Goal: Transaction & Acquisition: Purchase product/service

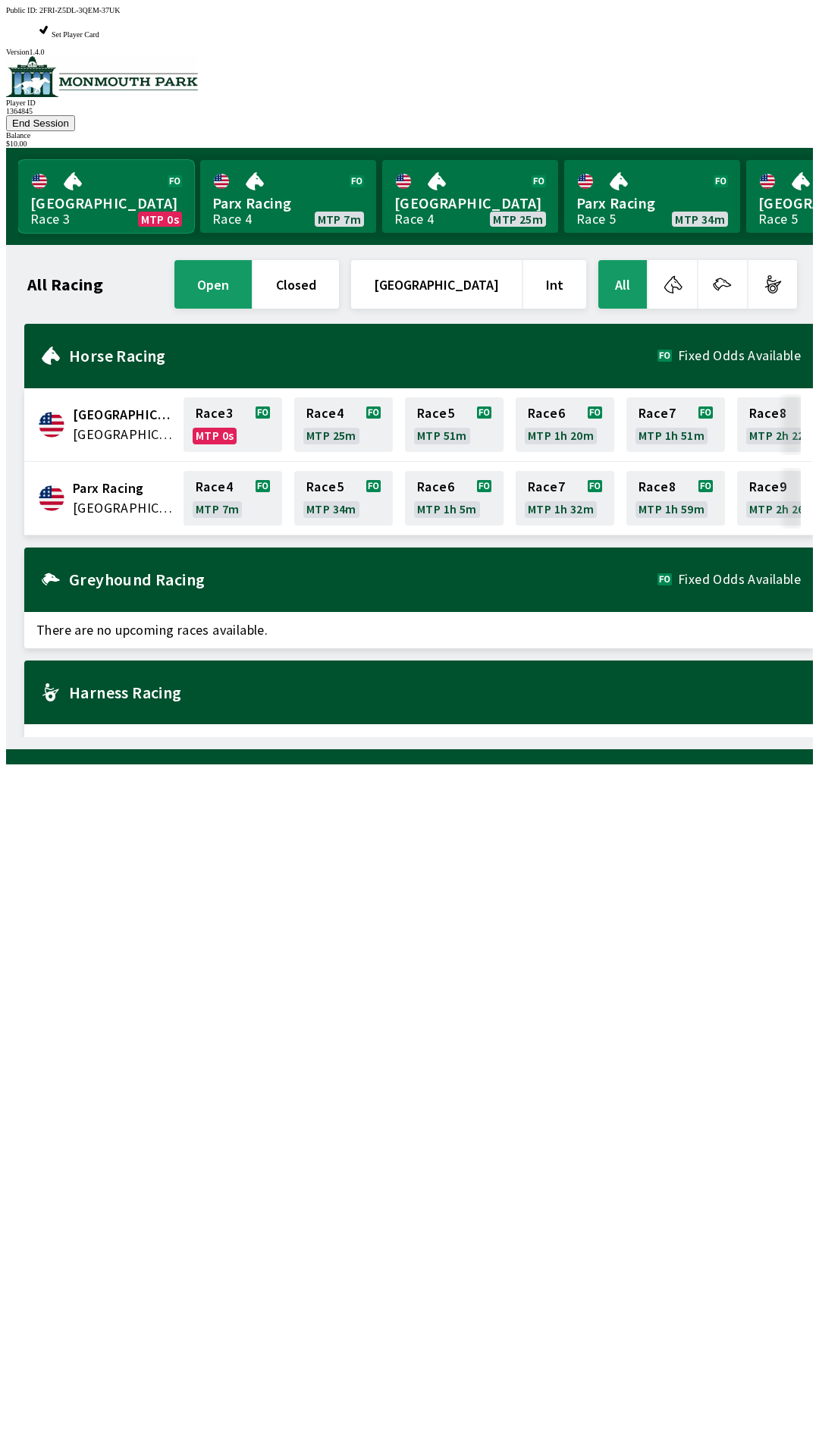
click at [106, 168] on link "Monmouth Park Race 3 MTP 0s" at bounding box center [106, 196] width 176 height 73
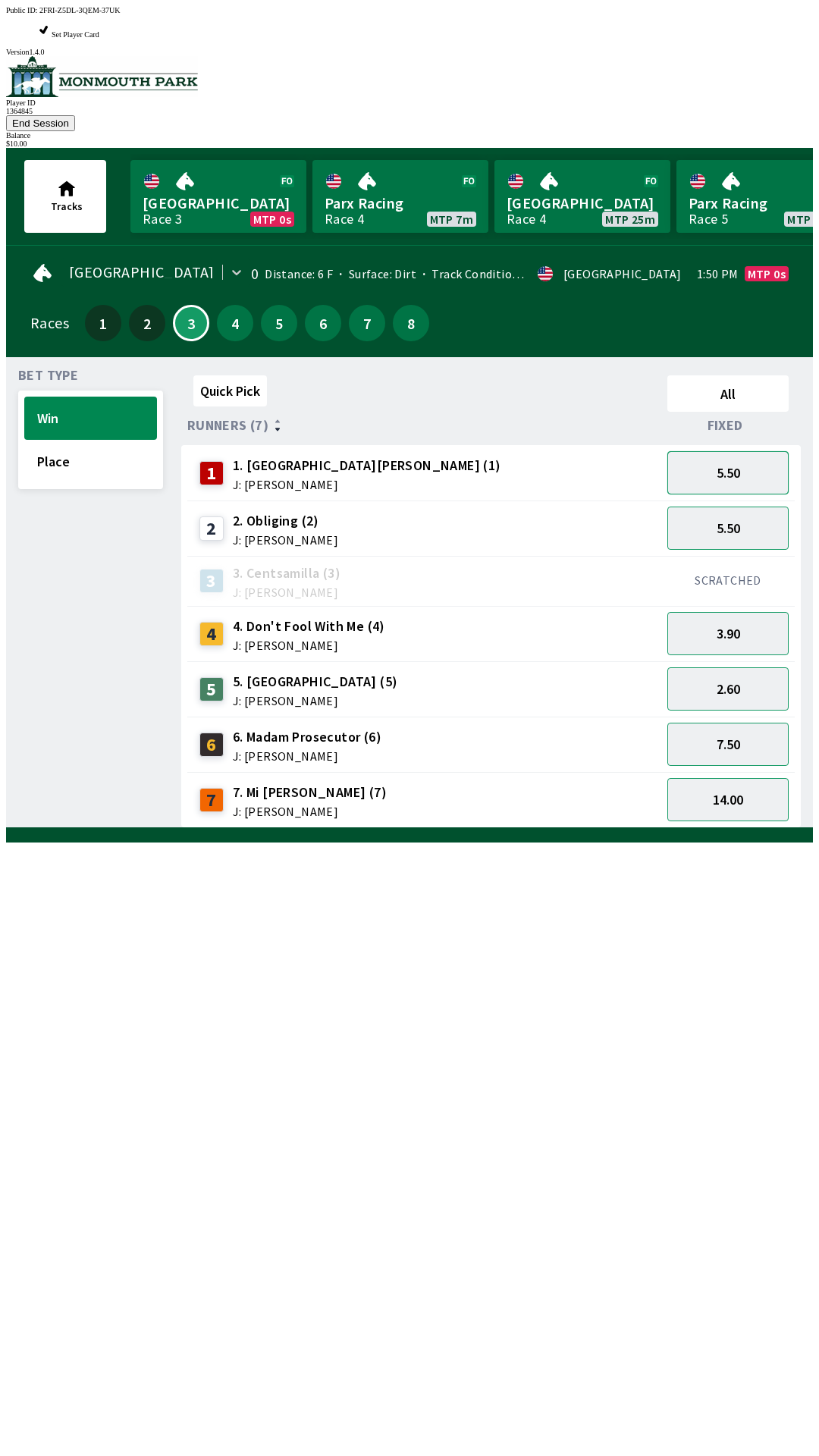
click at [729, 451] on button "5.50" at bounding box center [728, 473] width 121 height 43
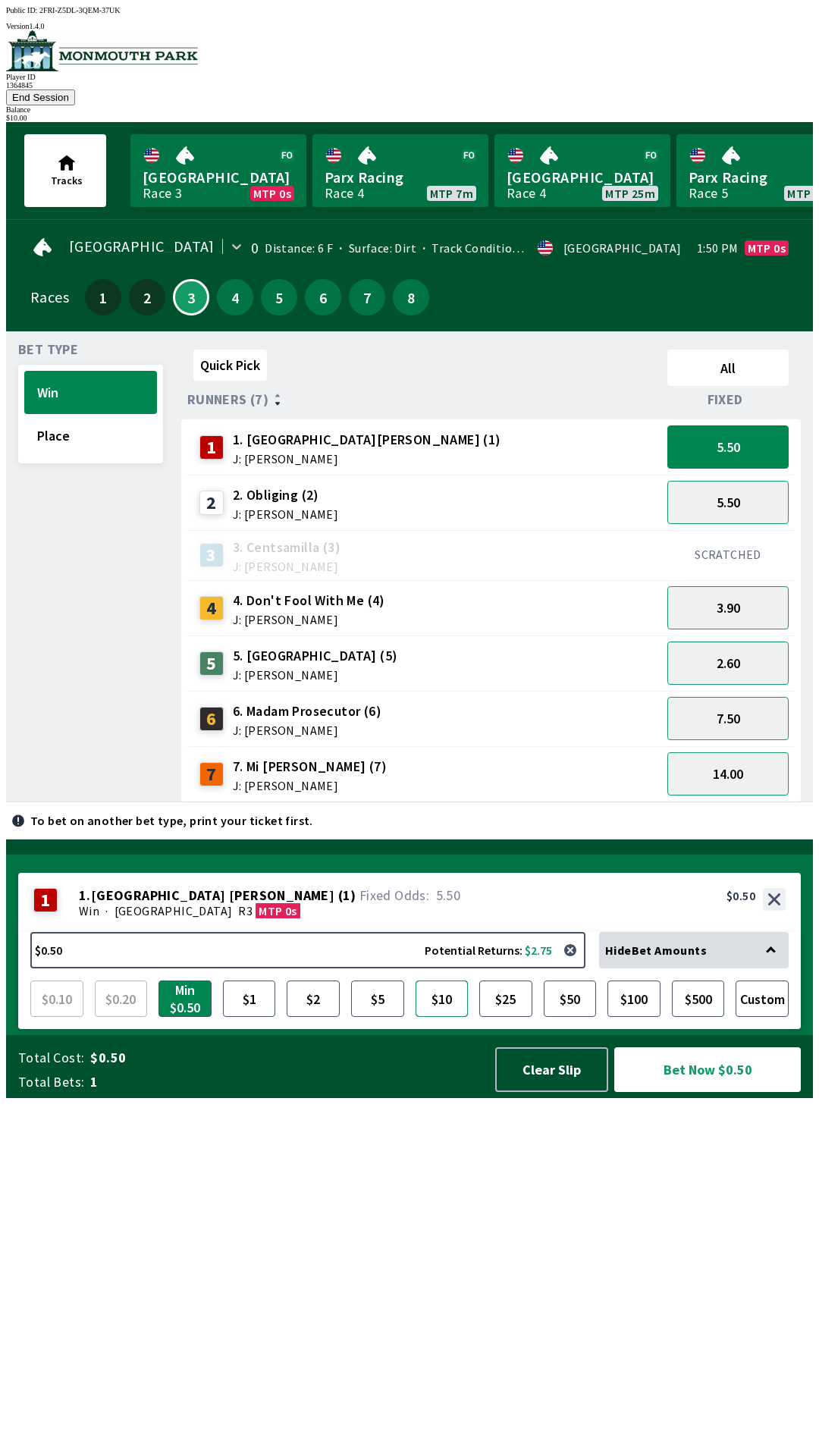
click at [440, 1017] on button "$10" at bounding box center [442, 998] width 53 height 37
click at [711, 1092] on button "Bet Now $10.00" at bounding box center [707, 1069] width 187 height 45
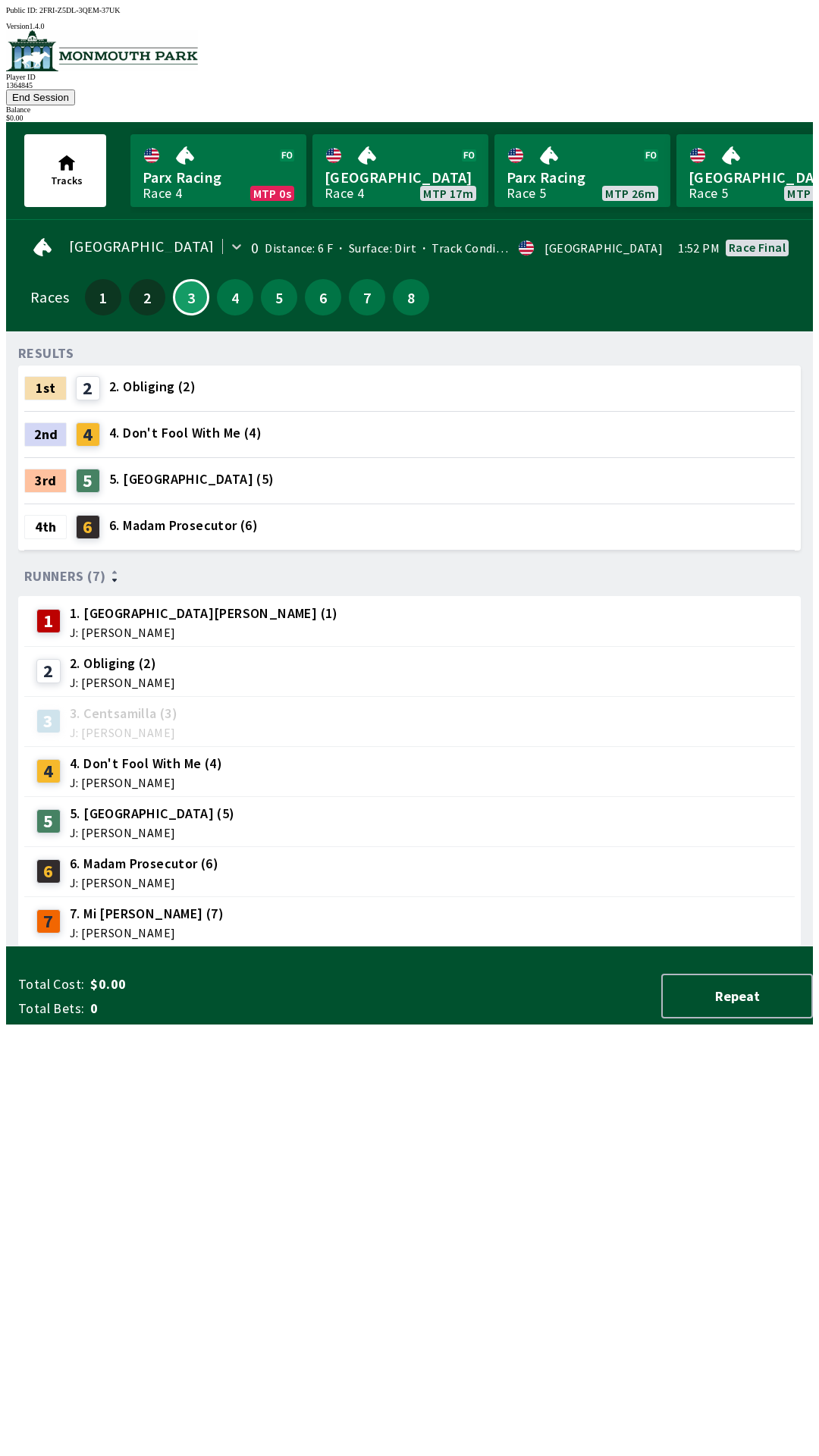
click at [507, 947] on div "RESULTS 1st 2 2. Obliging (2) 2nd 4 4. Don't Fool With Me (4) 3rd 5 5. Tower Tw…" at bounding box center [415, 645] width 795 height 604
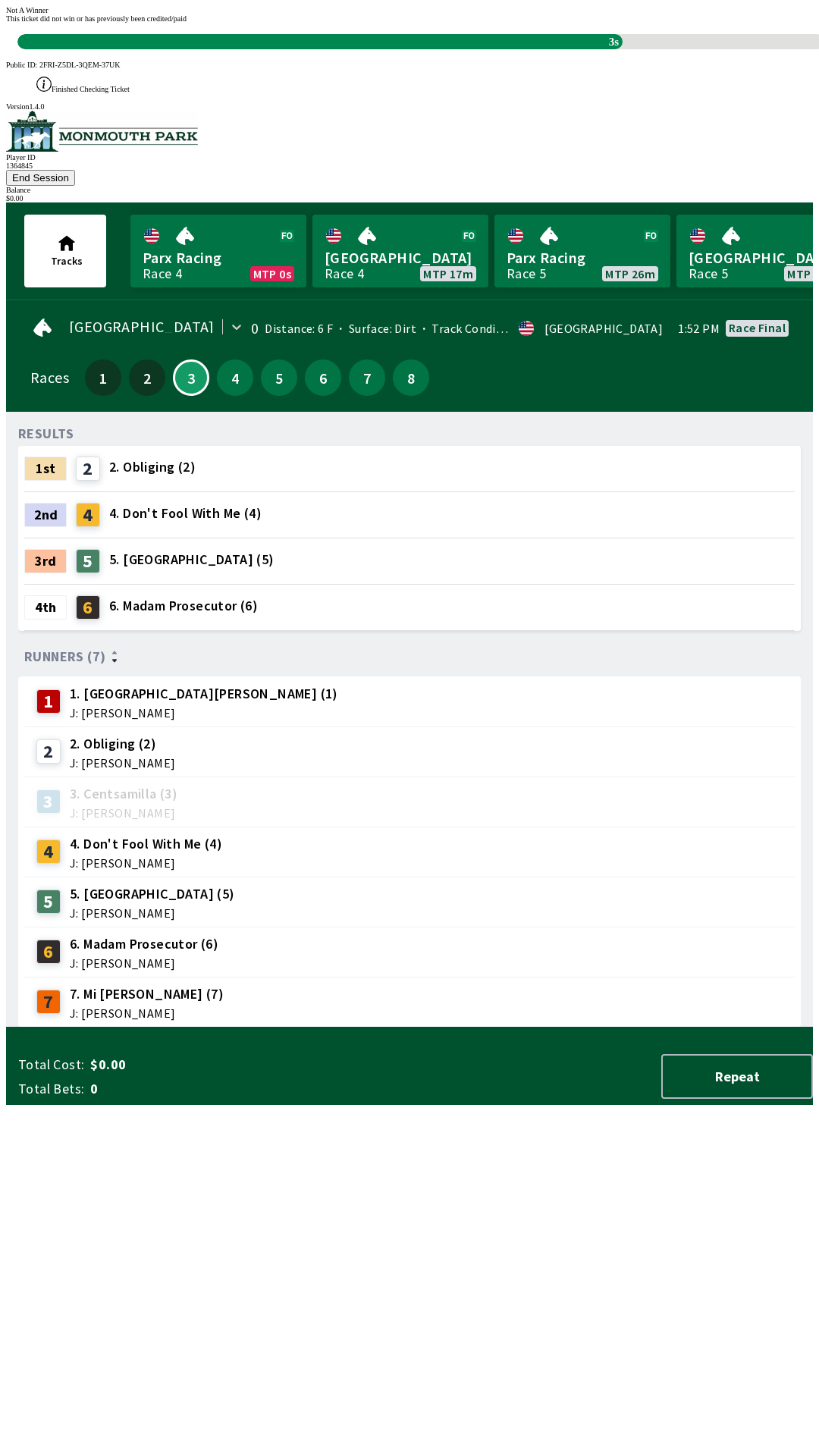
click at [480, 1027] on div "RESULTS 1st 2 2. Obliging (2) 2nd 4 4. Don't Fool With Me (4) 3rd 5 5. Tower Tw…" at bounding box center [415, 726] width 795 height 604
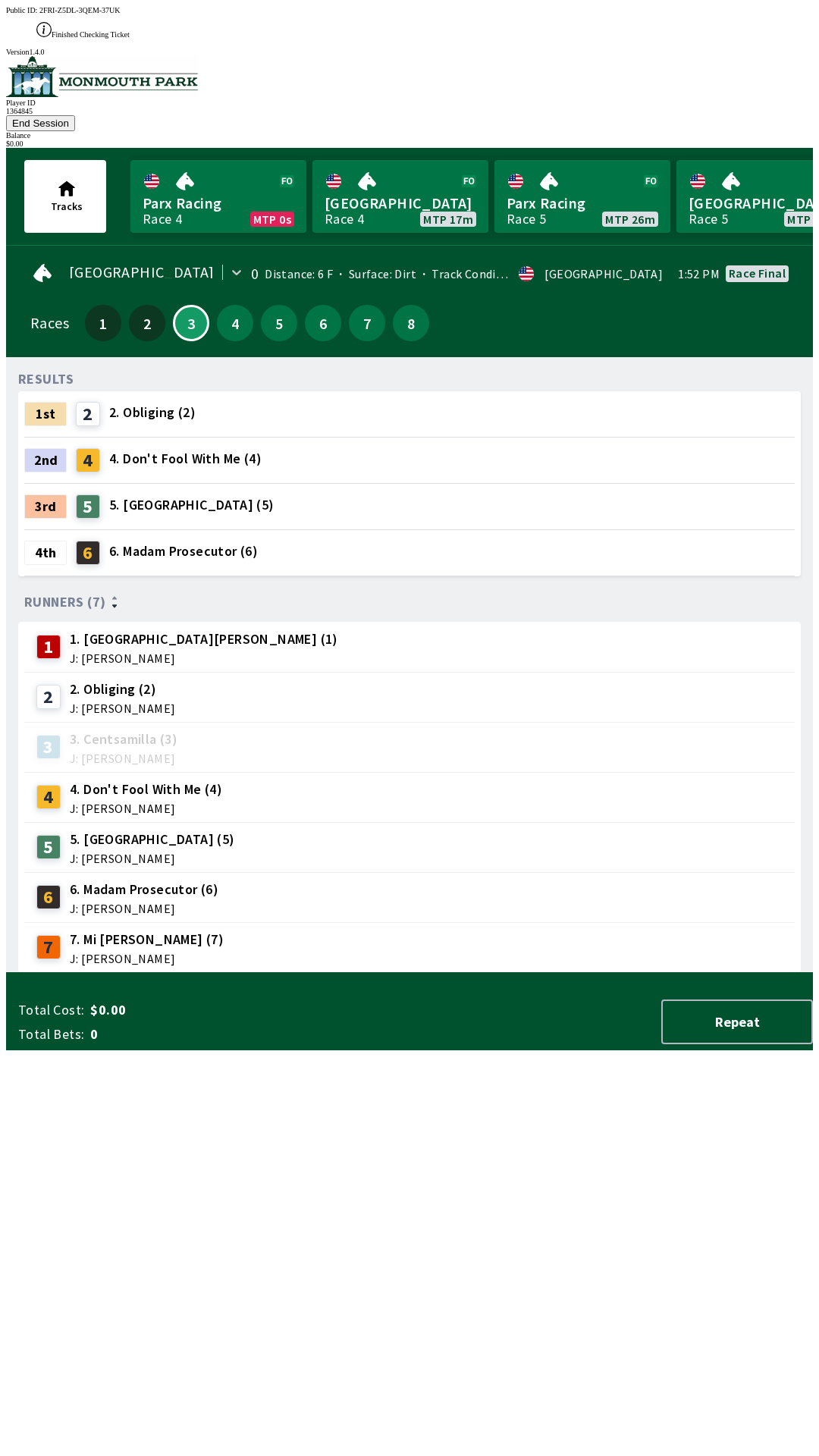
click at [546, 969] on div "RESULTS 1st 2 2. Obliging (2) 2nd 4 4. Don't Fool With Me (4) 3rd 5 5. Tower Tw…" at bounding box center [415, 671] width 795 height 604
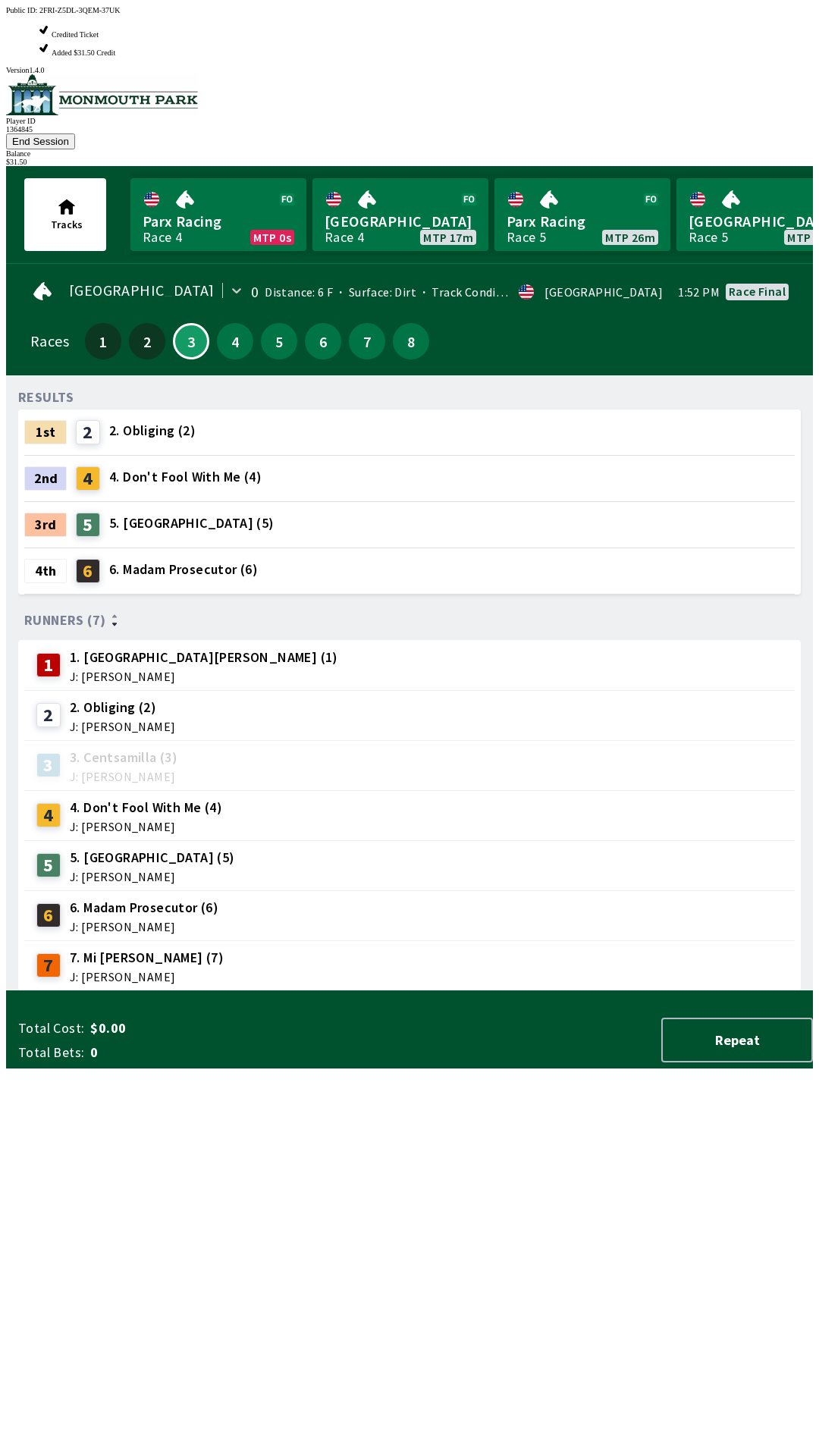
click at [456, 991] on div "RESULTS 1st 2 2. Obliging (2) 2nd 4 4. Don't Fool With Me (4) 3rd 5 5. Tower Tw…" at bounding box center [415, 689] width 795 height 604
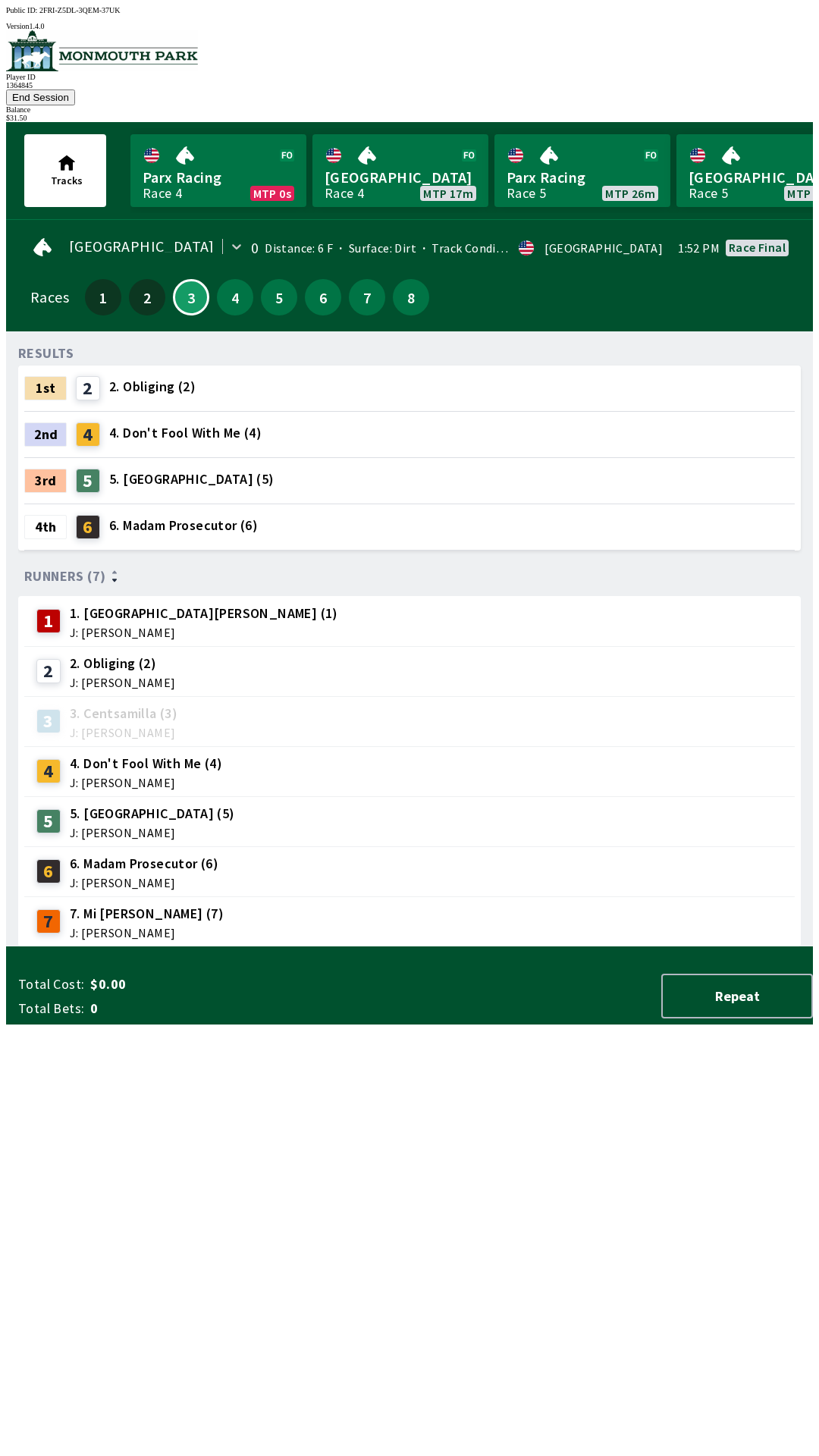
click at [192, 626] on span "J: [PERSON_NAME]" at bounding box center [204, 633] width 269 height 12
click at [57, 608] on div "1" at bounding box center [53, 620] width 34 height 24
click at [223, 280] on button "4" at bounding box center [235, 297] width 37 height 37
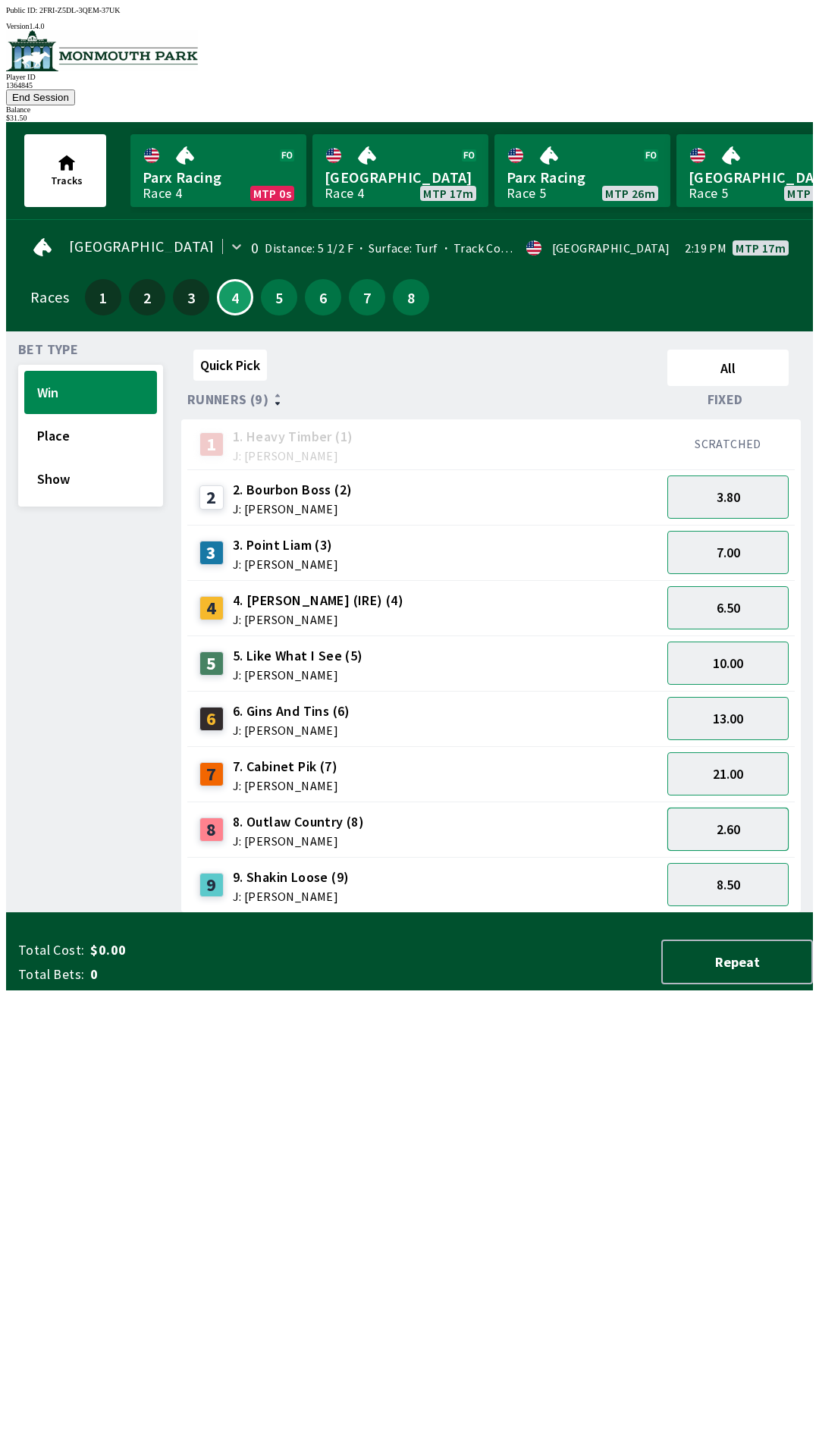
click at [731, 809] on button "2.60" at bounding box center [728, 829] width 121 height 43
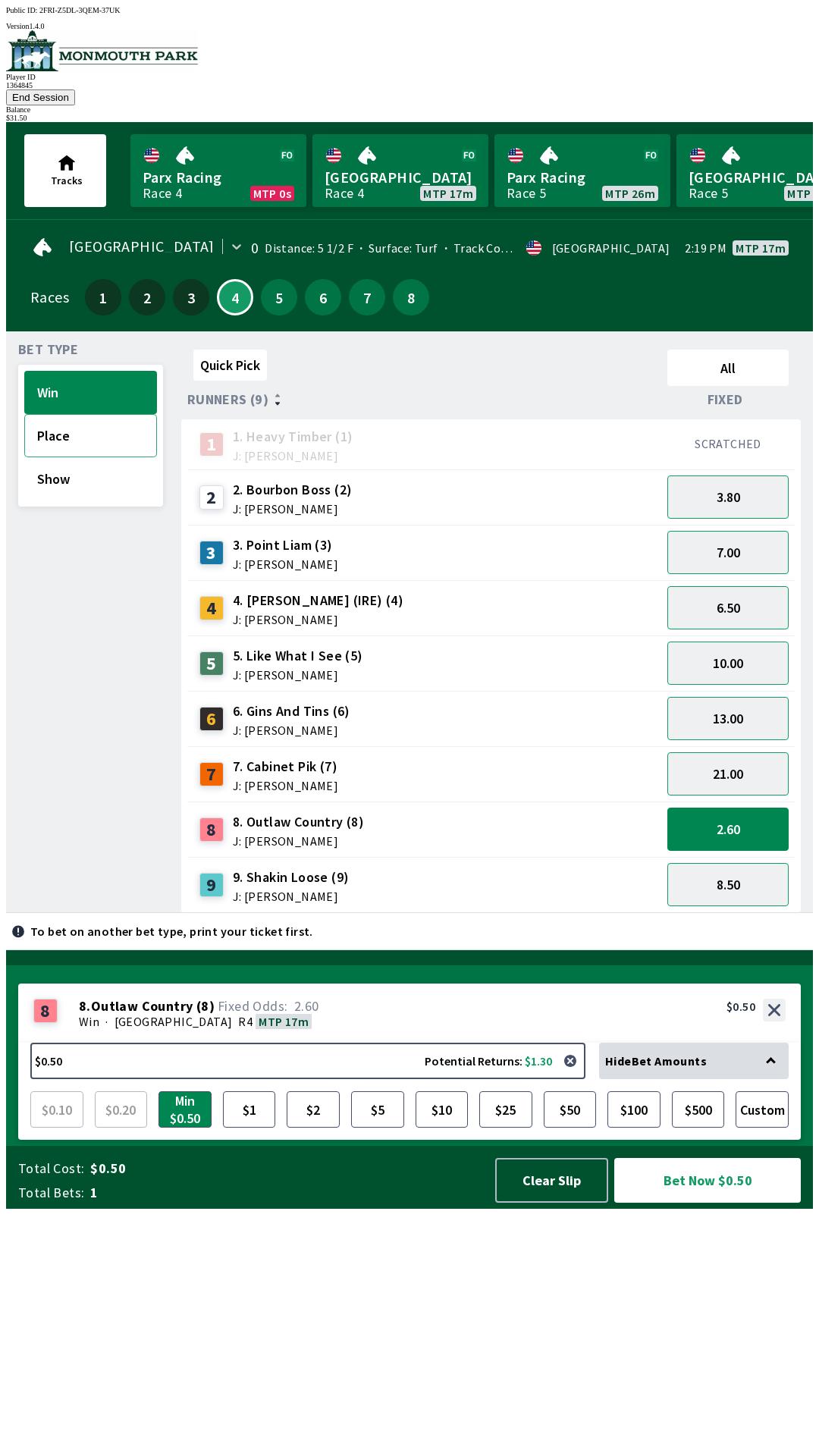
click at [88, 414] on button "Place" at bounding box center [91, 435] width 133 height 43
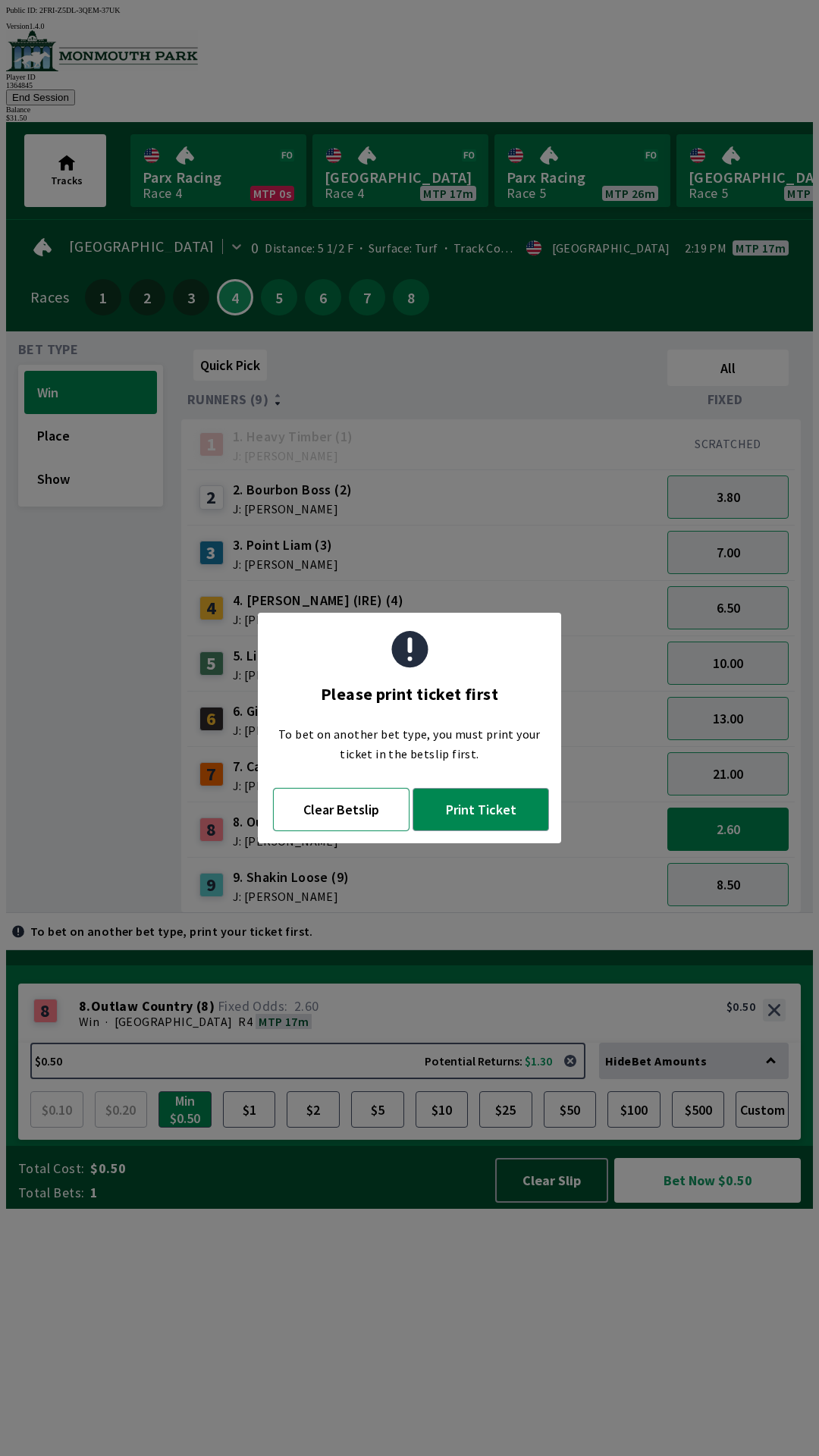
click at [359, 815] on button "Clear Betslip" at bounding box center [341, 808] width 137 height 43
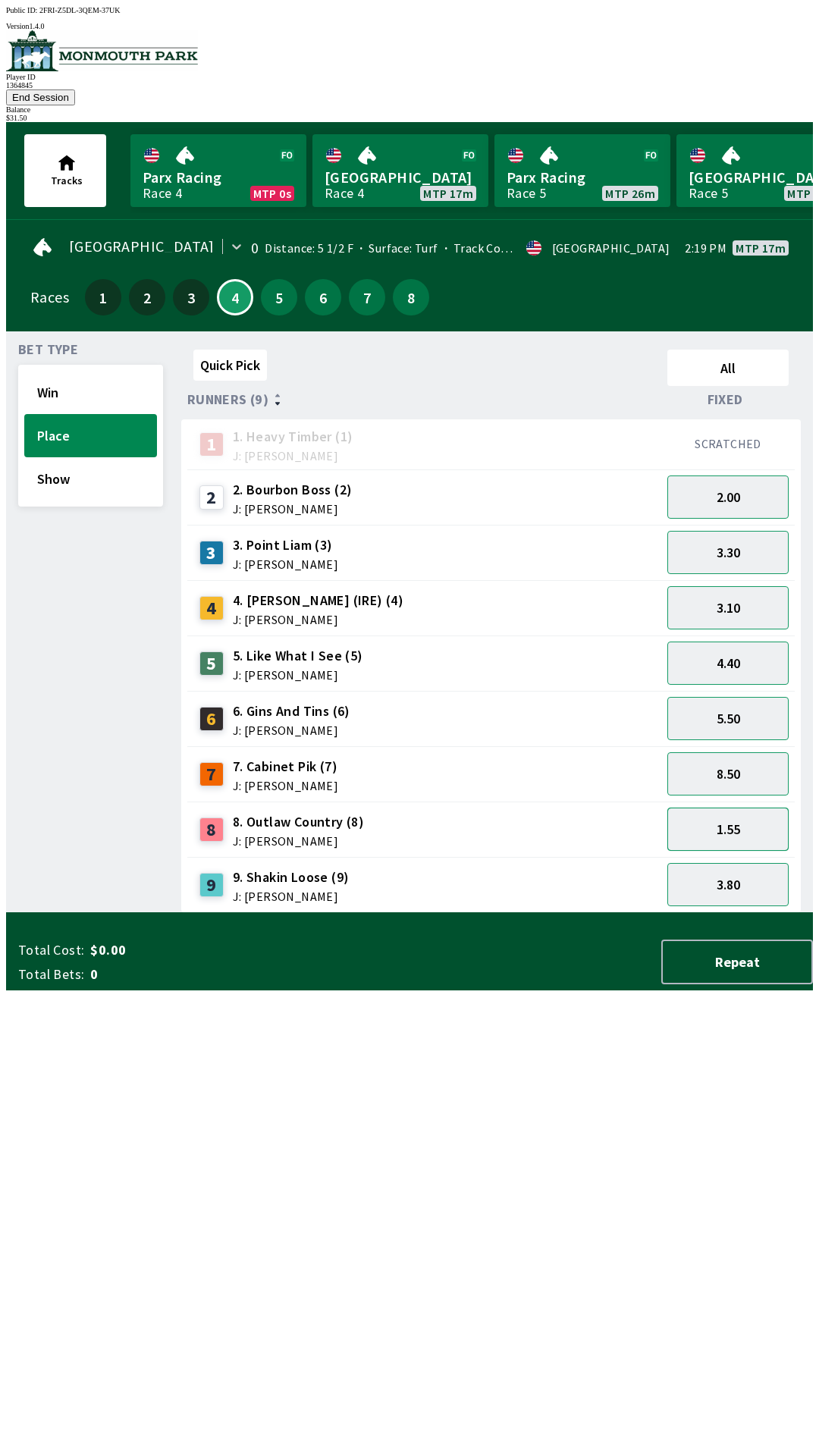
click at [740, 809] on button "1.55" at bounding box center [728, 829] width 121 height 43
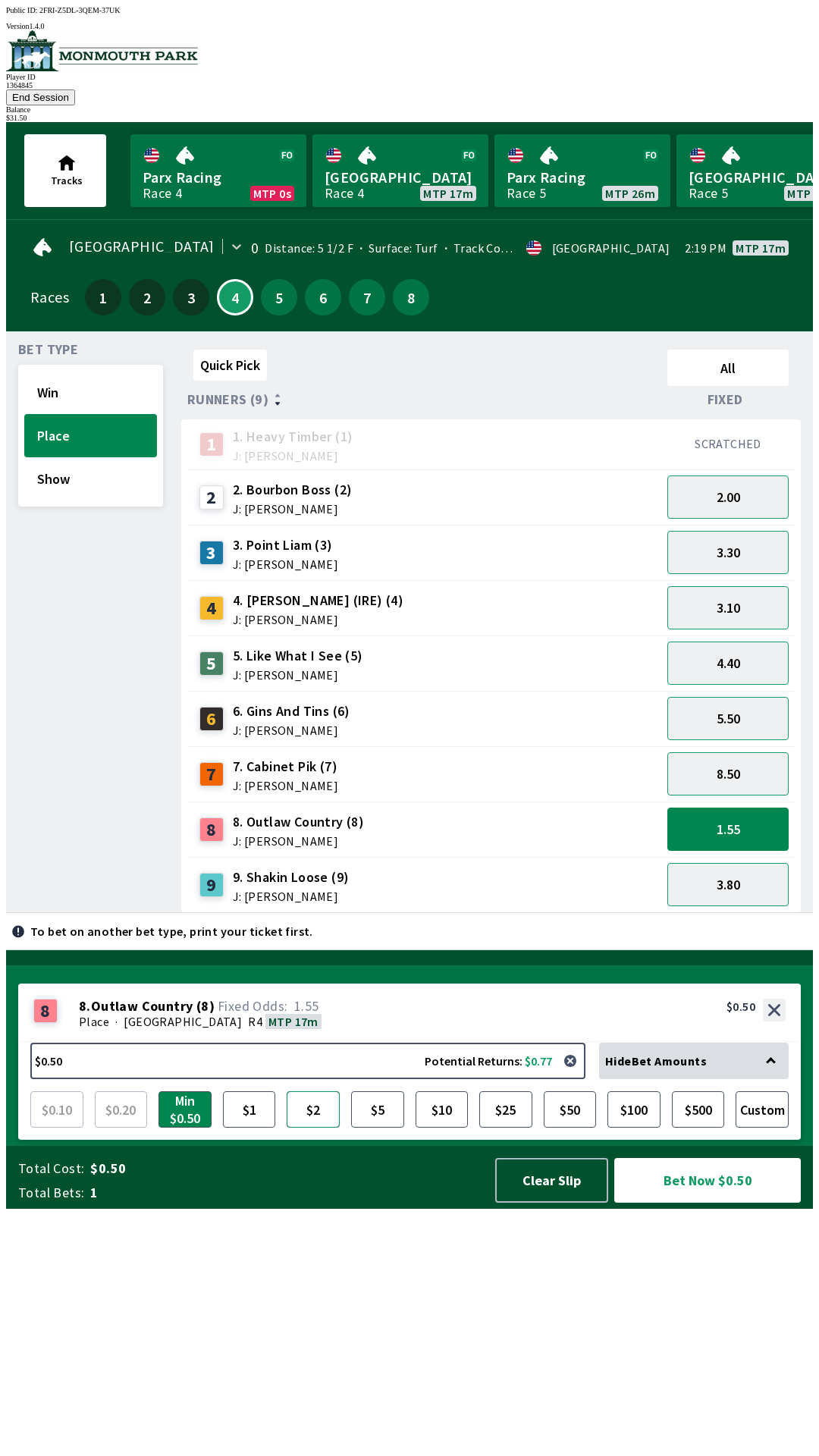
click at [308, 1127] on button "$2" at bounding box center [313, 1109] width 53 height 37
click at [449, 1127] on button "$10" at bounding box center [442, 1109] width 53 height 37
click at [688, 1202] on button "Bet Now $10.00" at bounding box center [707, 1179] width 187 height 45
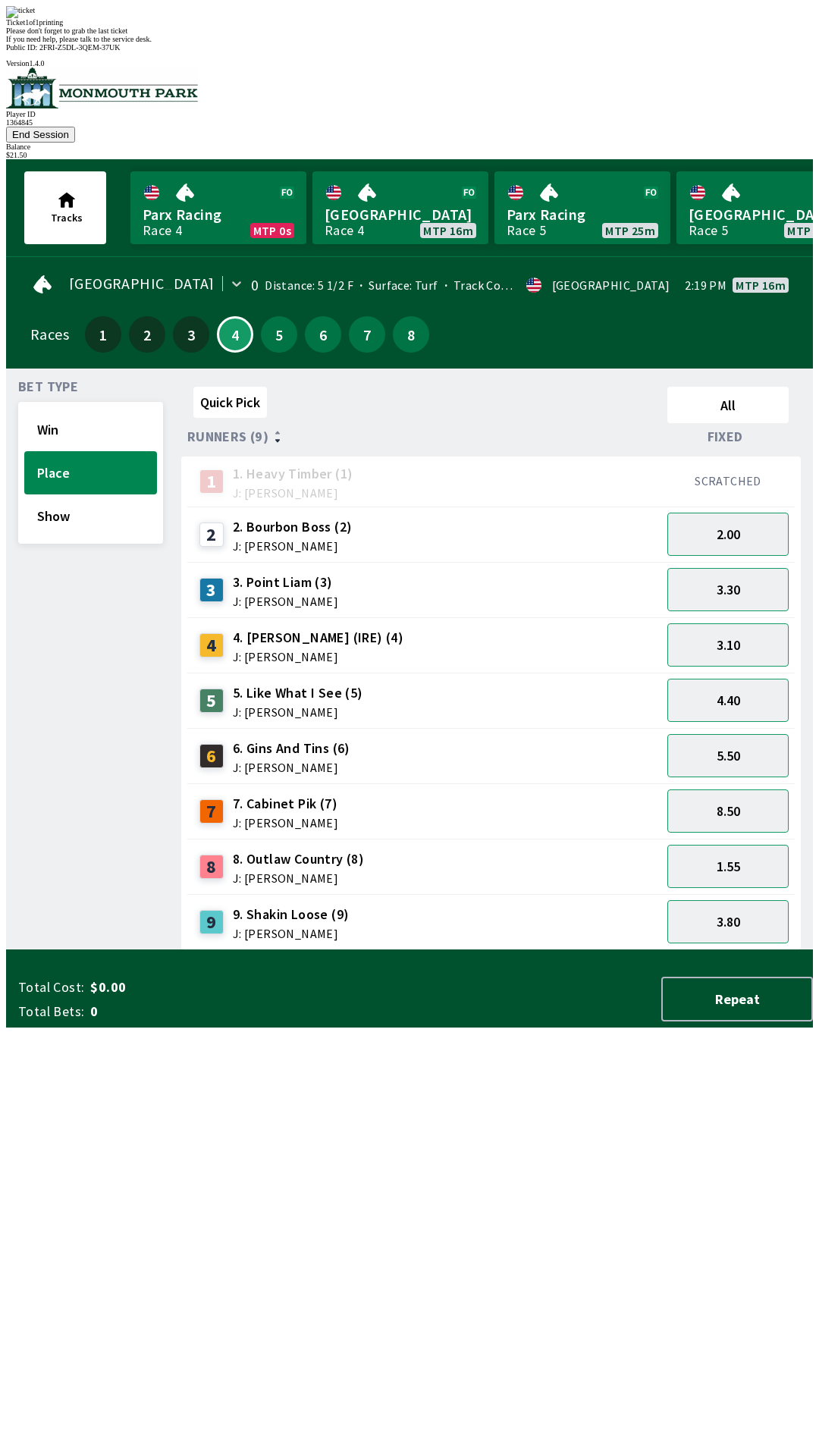
click at [623, 950] on div "Quick Pick All Runners (9) Fixed 1 1. Heavy Timber (1) J: Joezer [PERSON_NAME] …" at bounding box center [497, 665] width 632 height 569
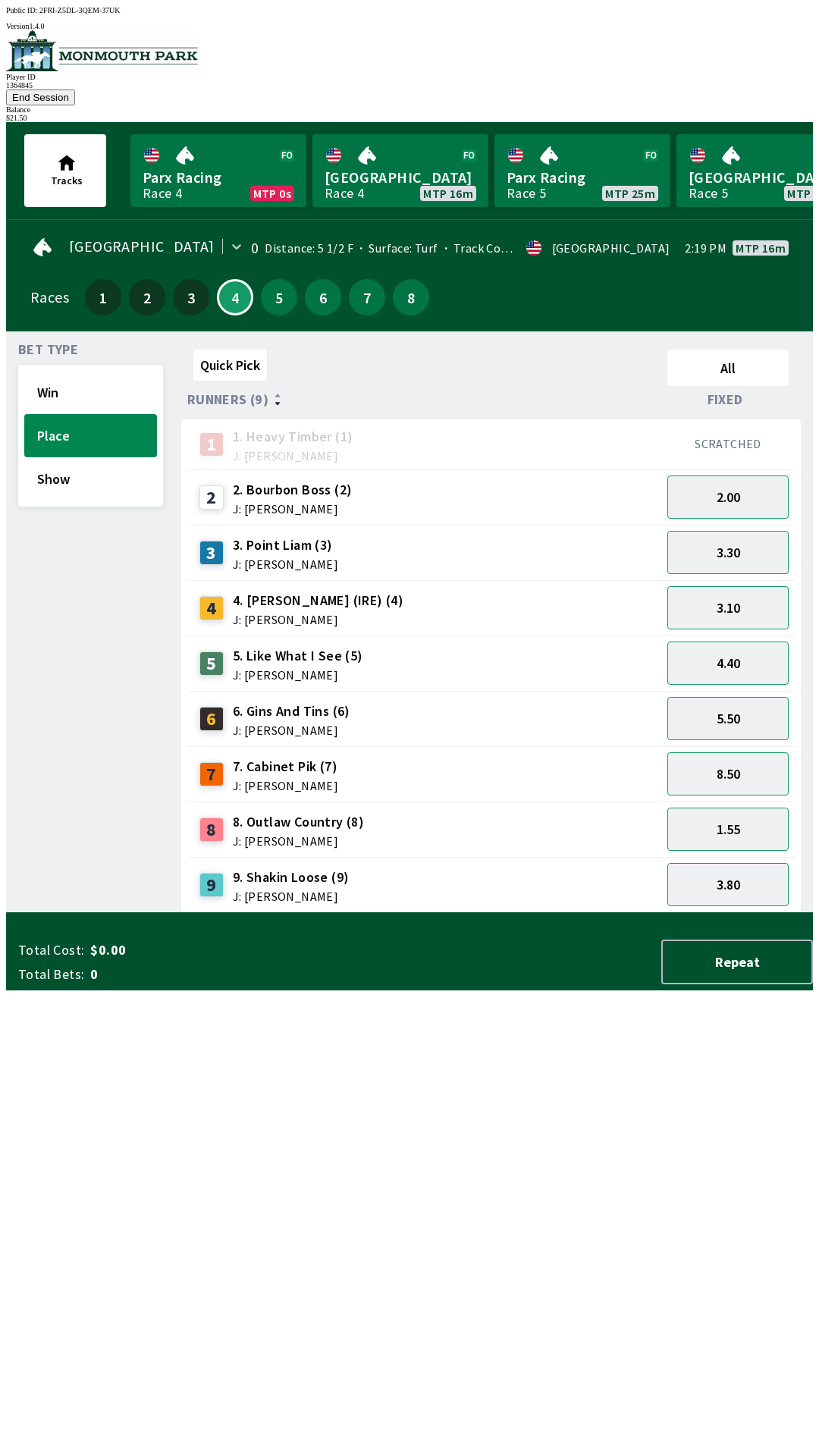
click at [749, 114] on div "$ 21.50" at bounding box center [410, 118] width 807 height 9
click at [75, 90] on button "End Session" at bounding box center [41, 98] width 69 height 16
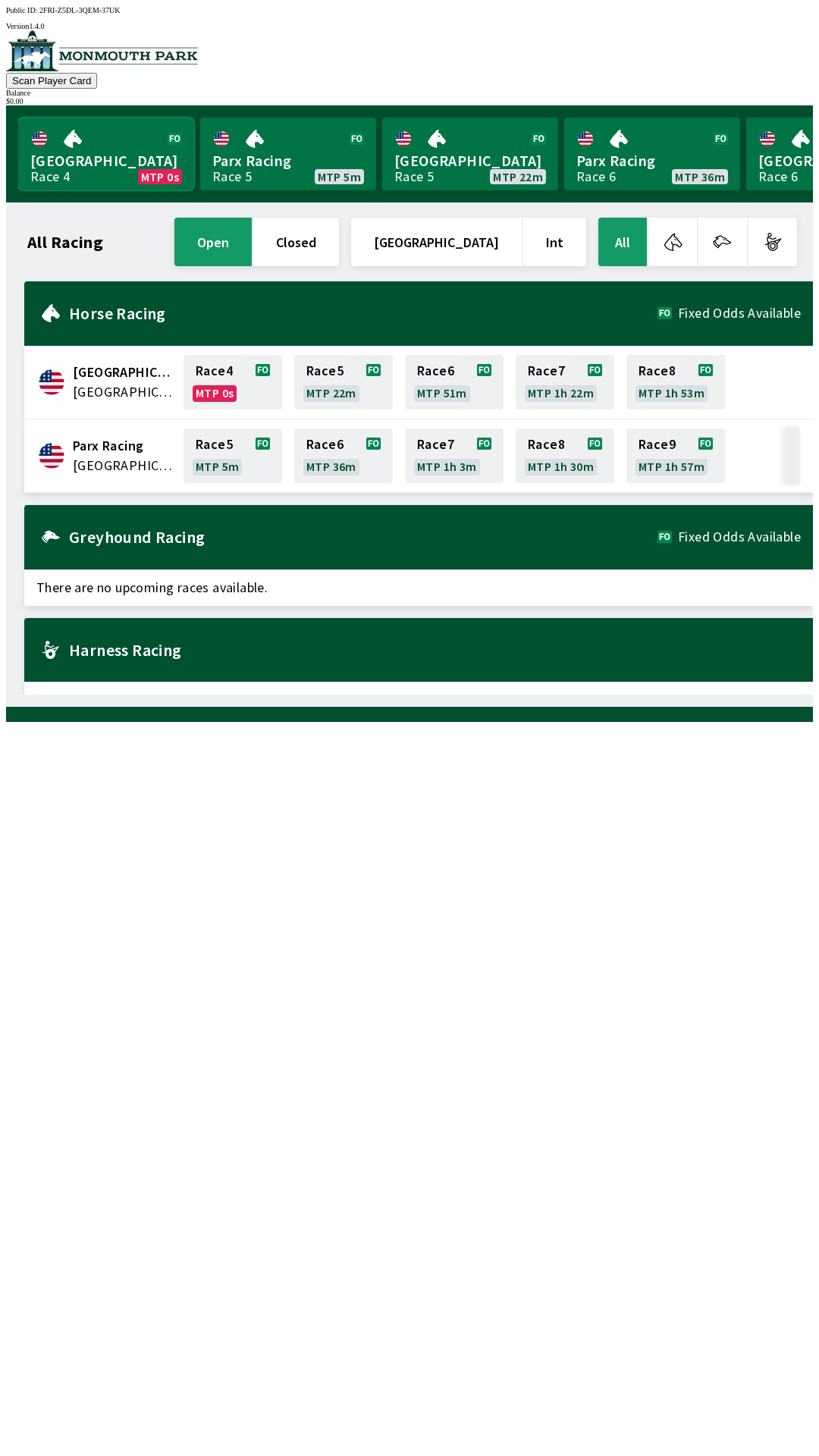
click at [88, 142] on link "Monmouth Park Race 4 MTP 0s" at bounding box center [106, 153] width 176 height 73
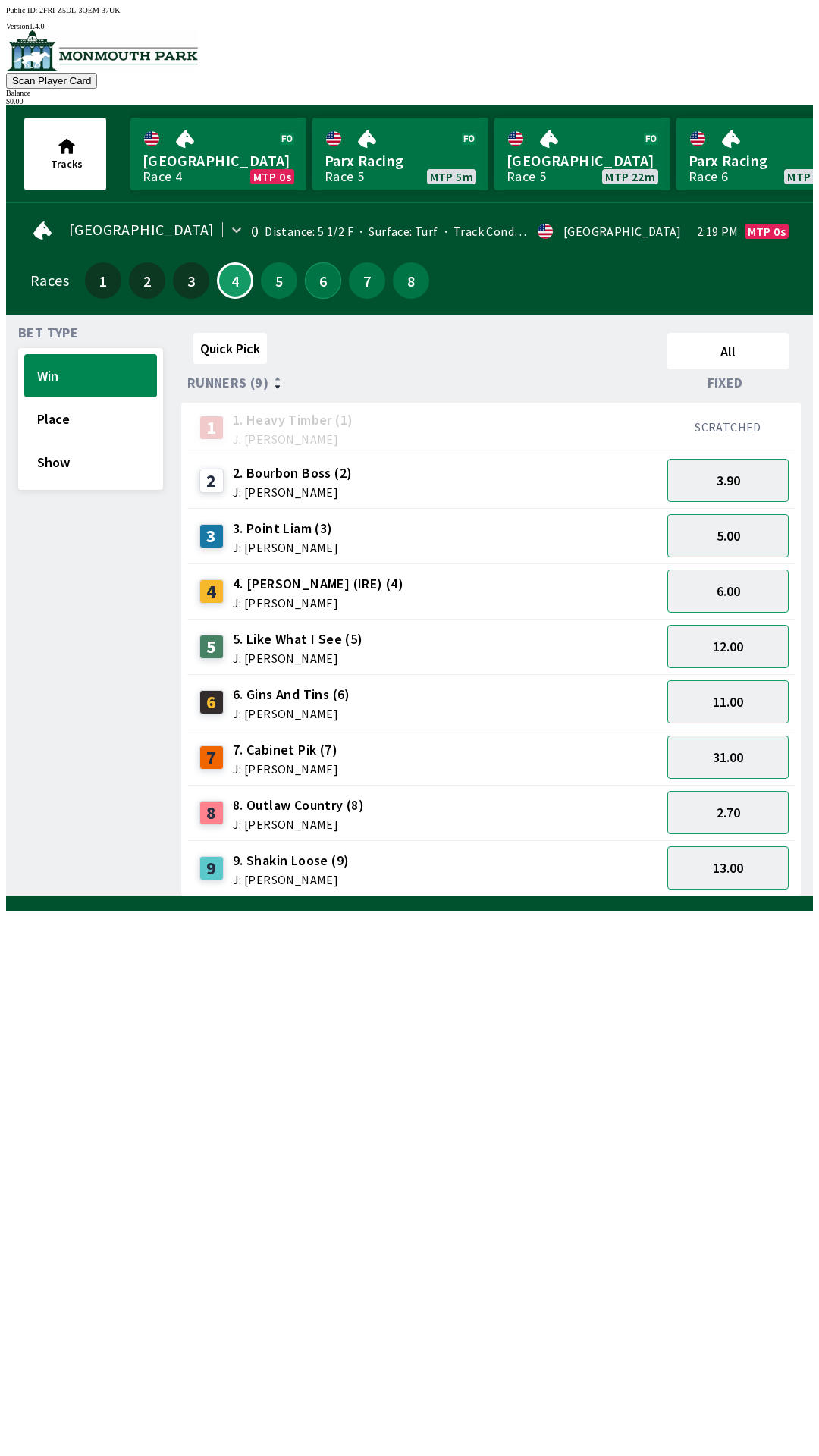
click at [311, 274] on button "6" at bounding box center [323, 280] width 37 height 37
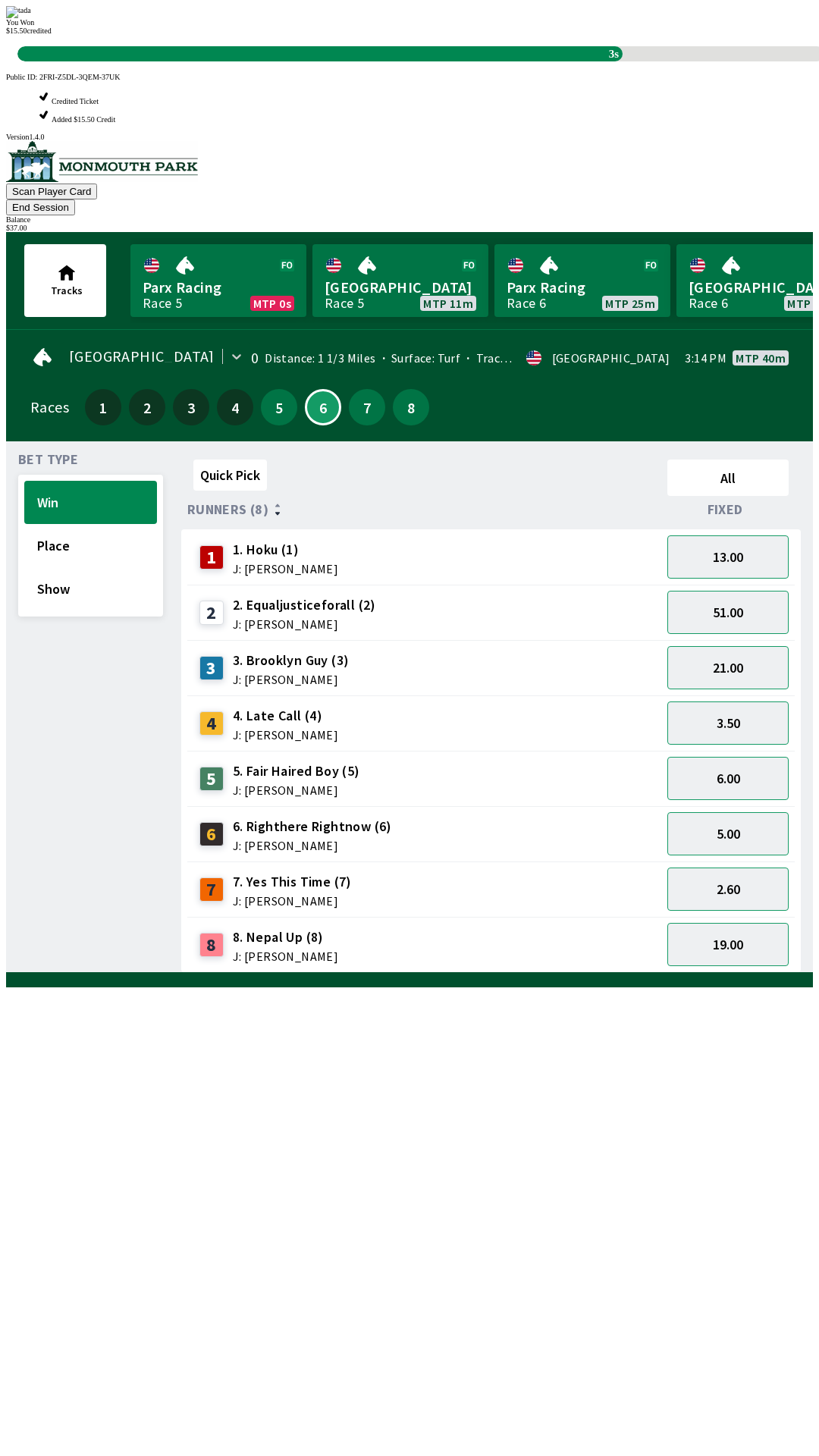
click at [449, 972] on div "Quick Pick All Runners (8) Fixed 1 1. Hoku (1) J: [PERSON_NAME] 13.00 2 2. Equa…" at bounding box center [497, 712] width 632 height 519
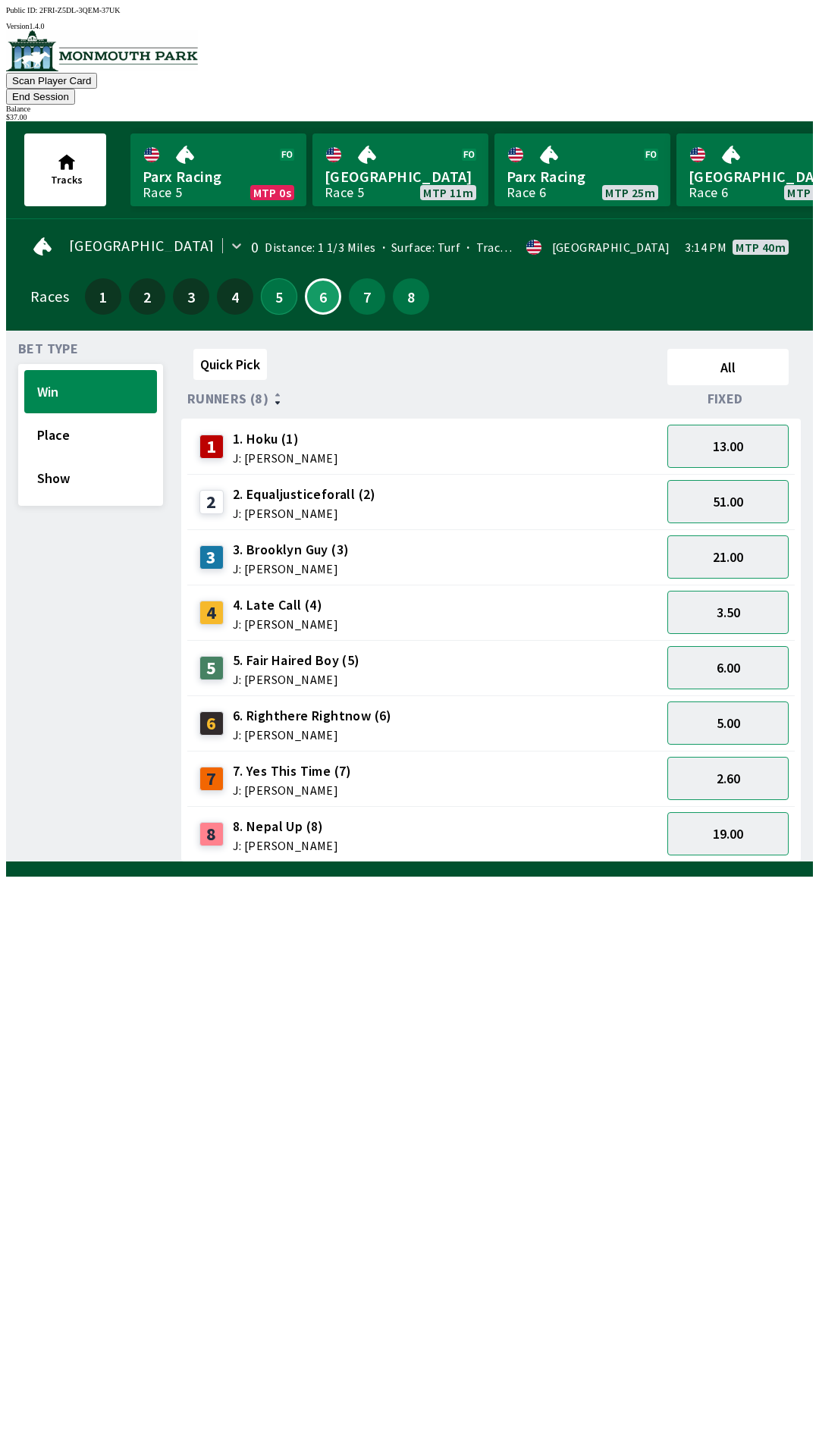
click at [287, 280] on button "5" at bounding box center [279, 296] width 37 height 37
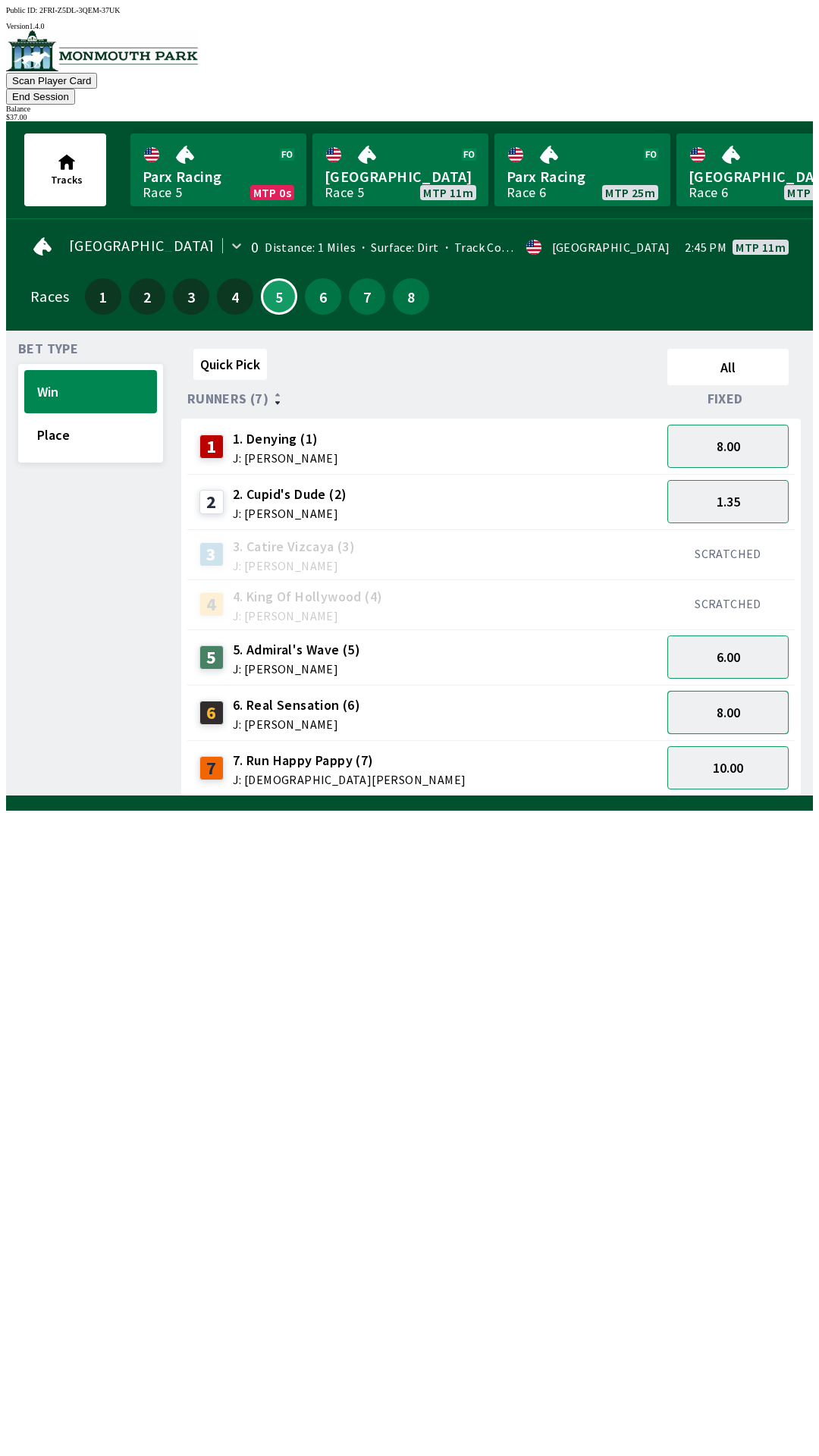
click at [733, 691] on button "8.00" at bounding box center [728, 712] width 121 height 43
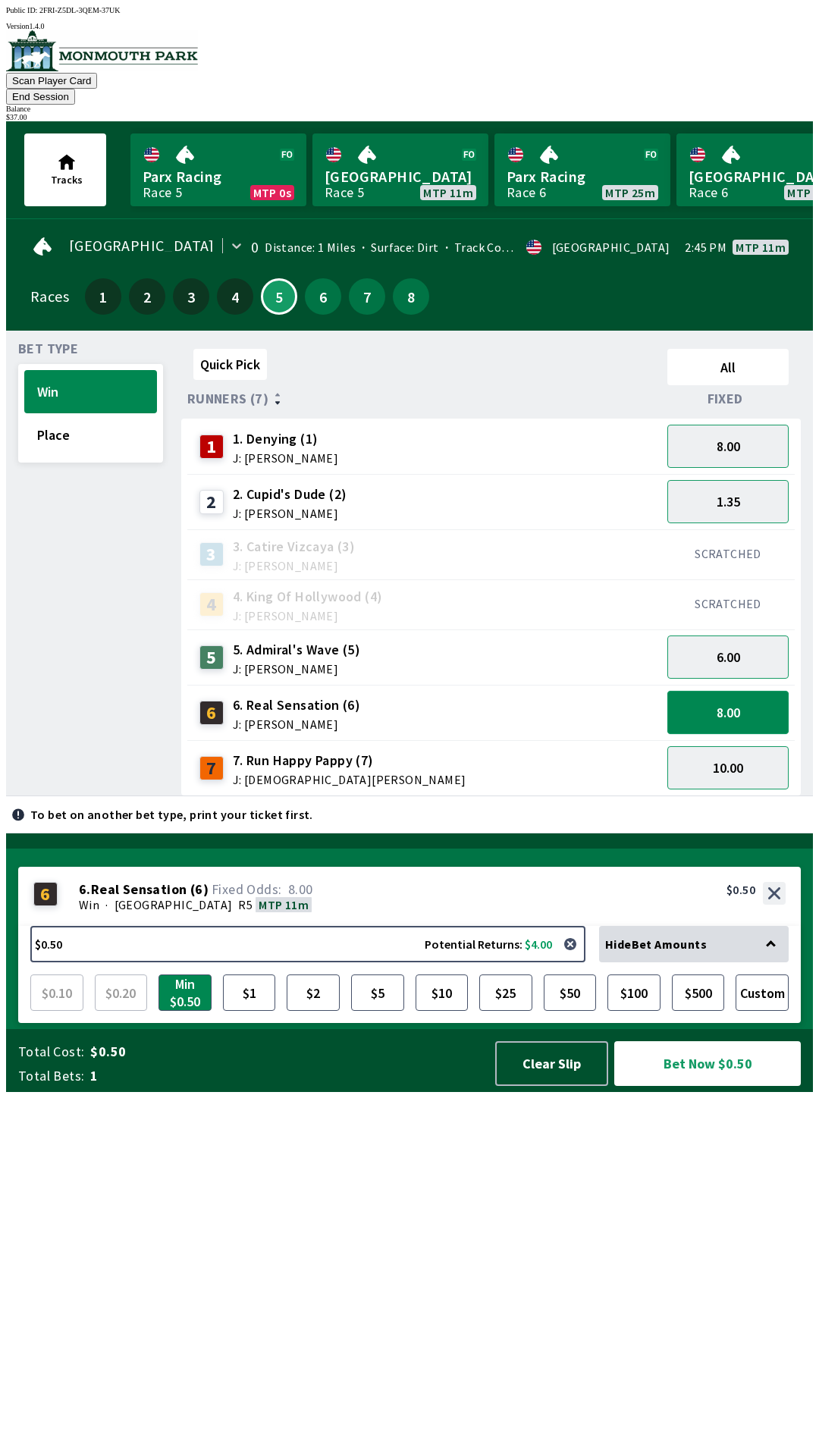
click at [723, 693] on button "8.00" at bounding box center [728, 712] width 121 height 43
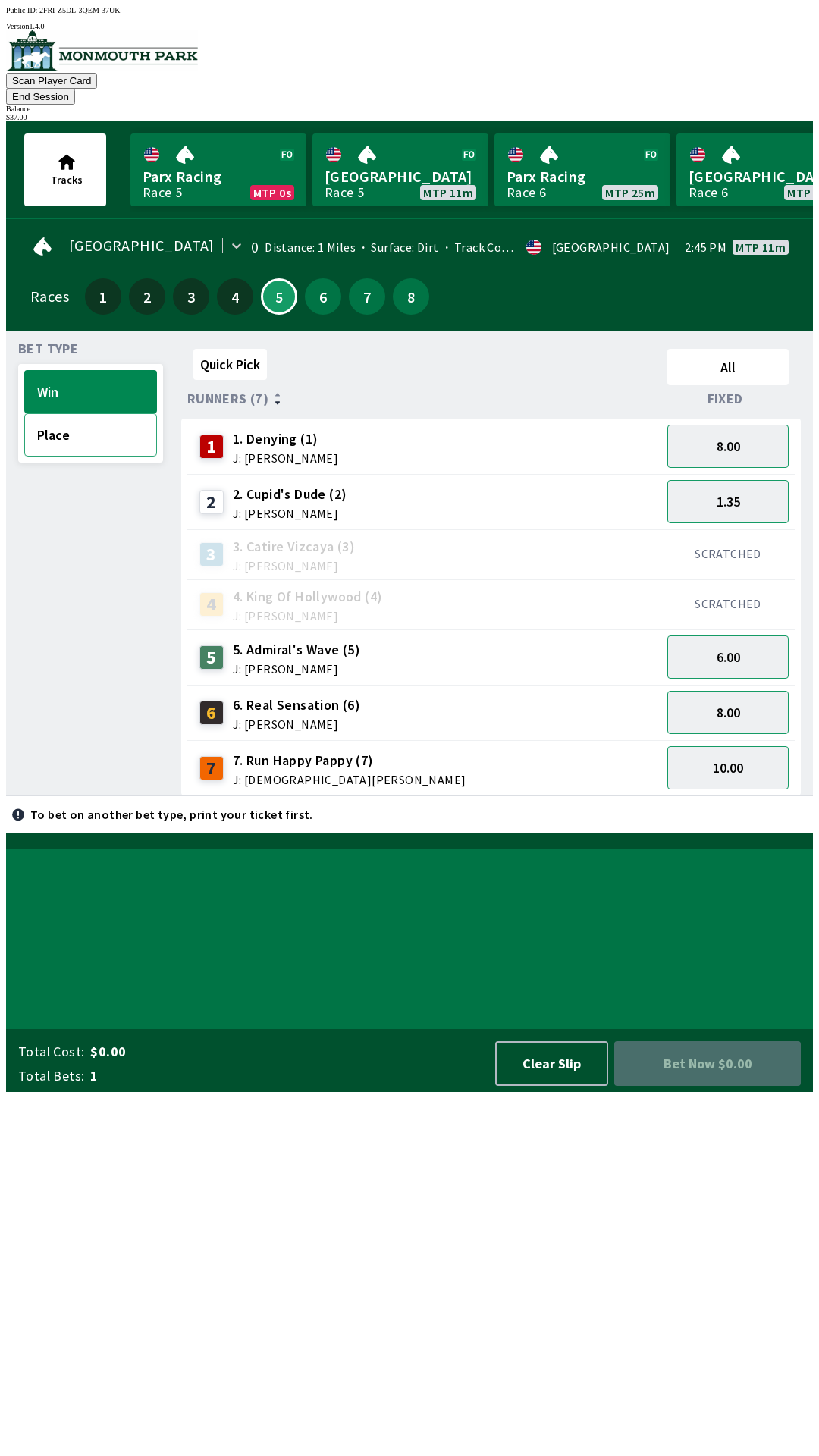
click at [113, 413] on button "Place" at bounding box center [91, 434] width 133 height 43
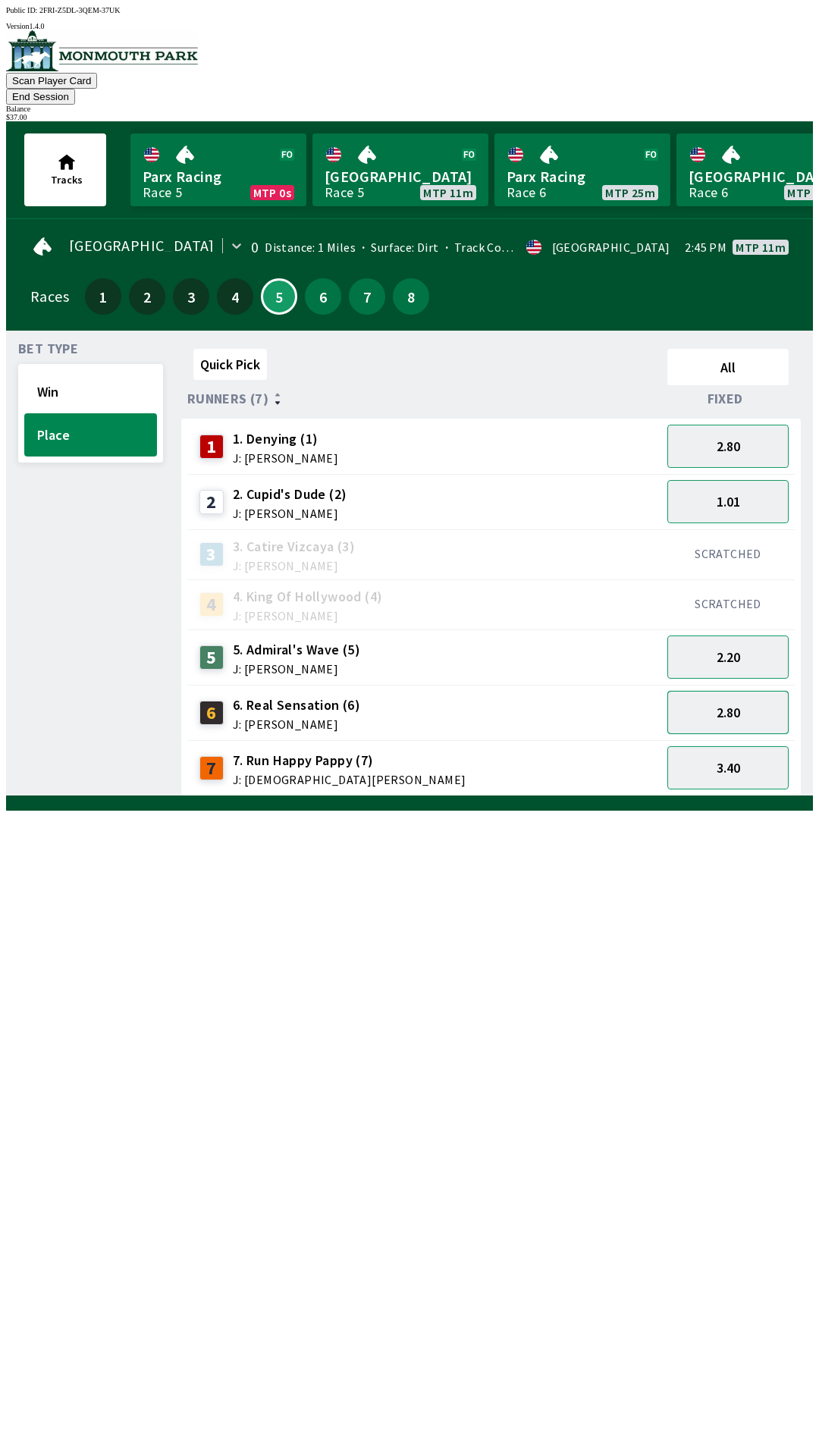
click at [743, 691] on button "2.80" at bounding box center [728, 712] width 121 height 43
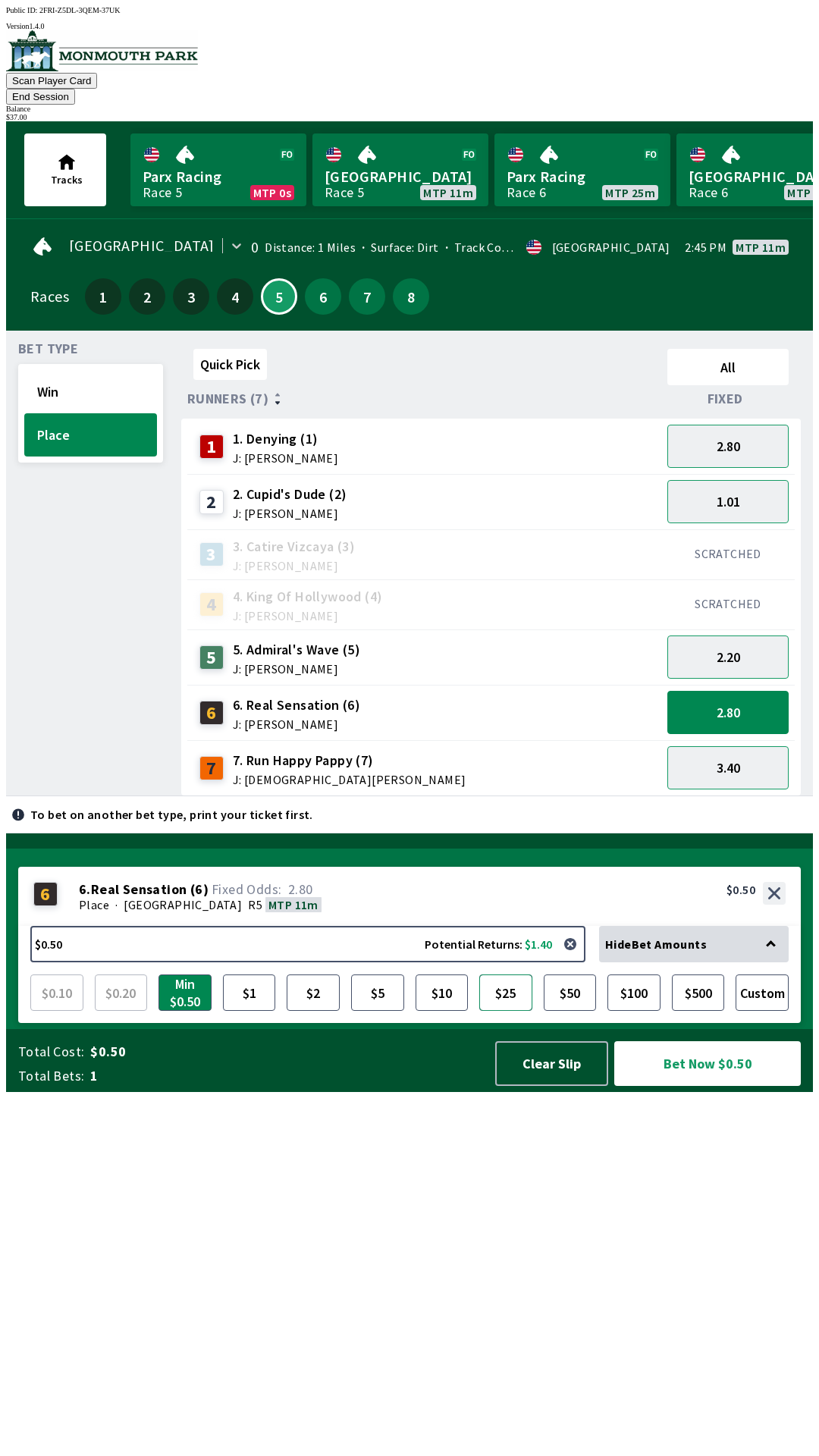
click at [505, 1011] on button "$25" at bounding box center [506, 992] width 53 height 37
click at [694, 1086] on button "Bet Now $25.00" at bounding box center [707, 1063] width 187 height 45
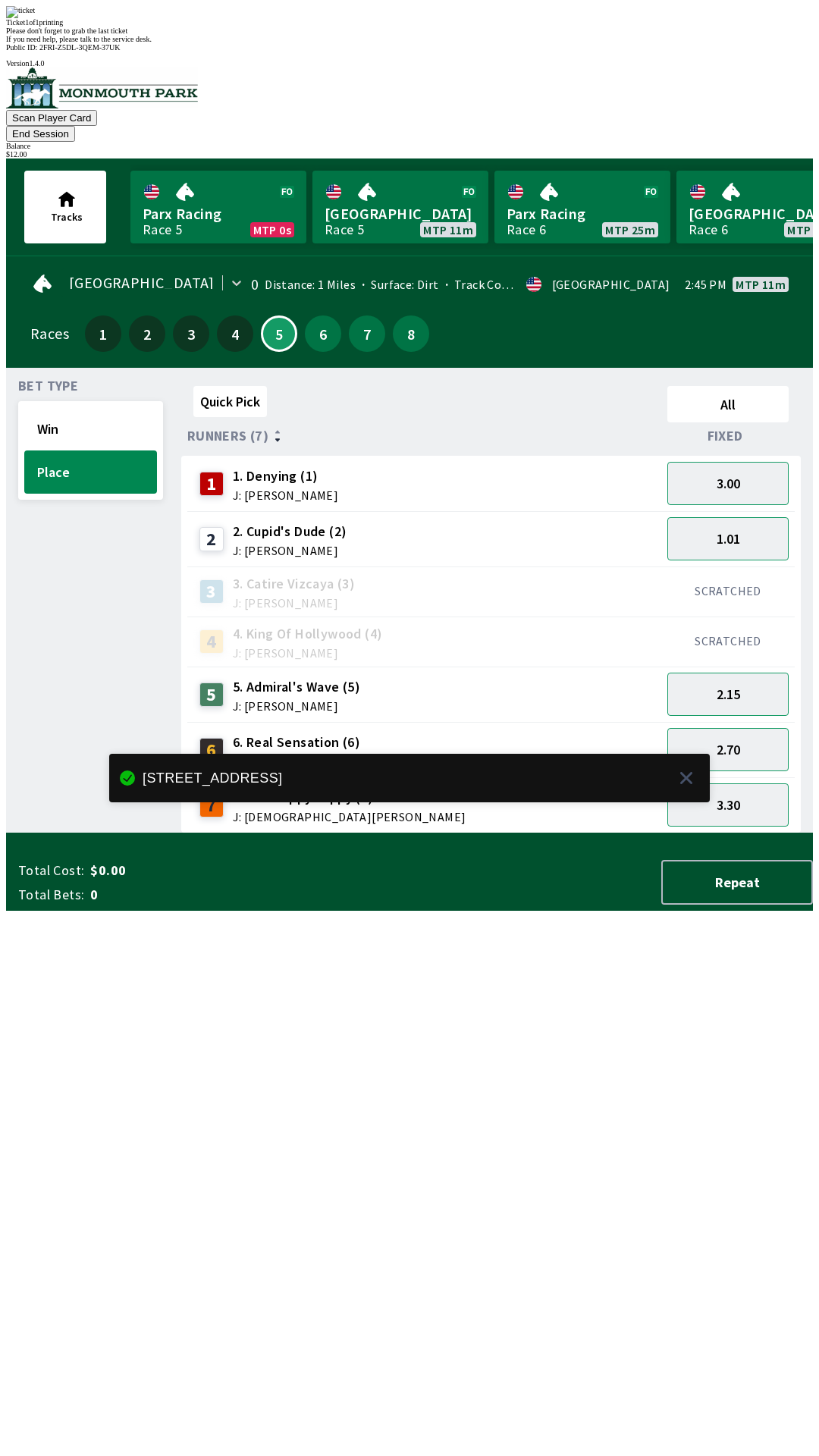
click at [439, 833] on div "Quick Pick All Runners (7) Fixed 1 1. Denying (1) J: [PERSON_NAME] 3.00 2 2. Cu…" at bounding box center [497, 606] width 632 height 453
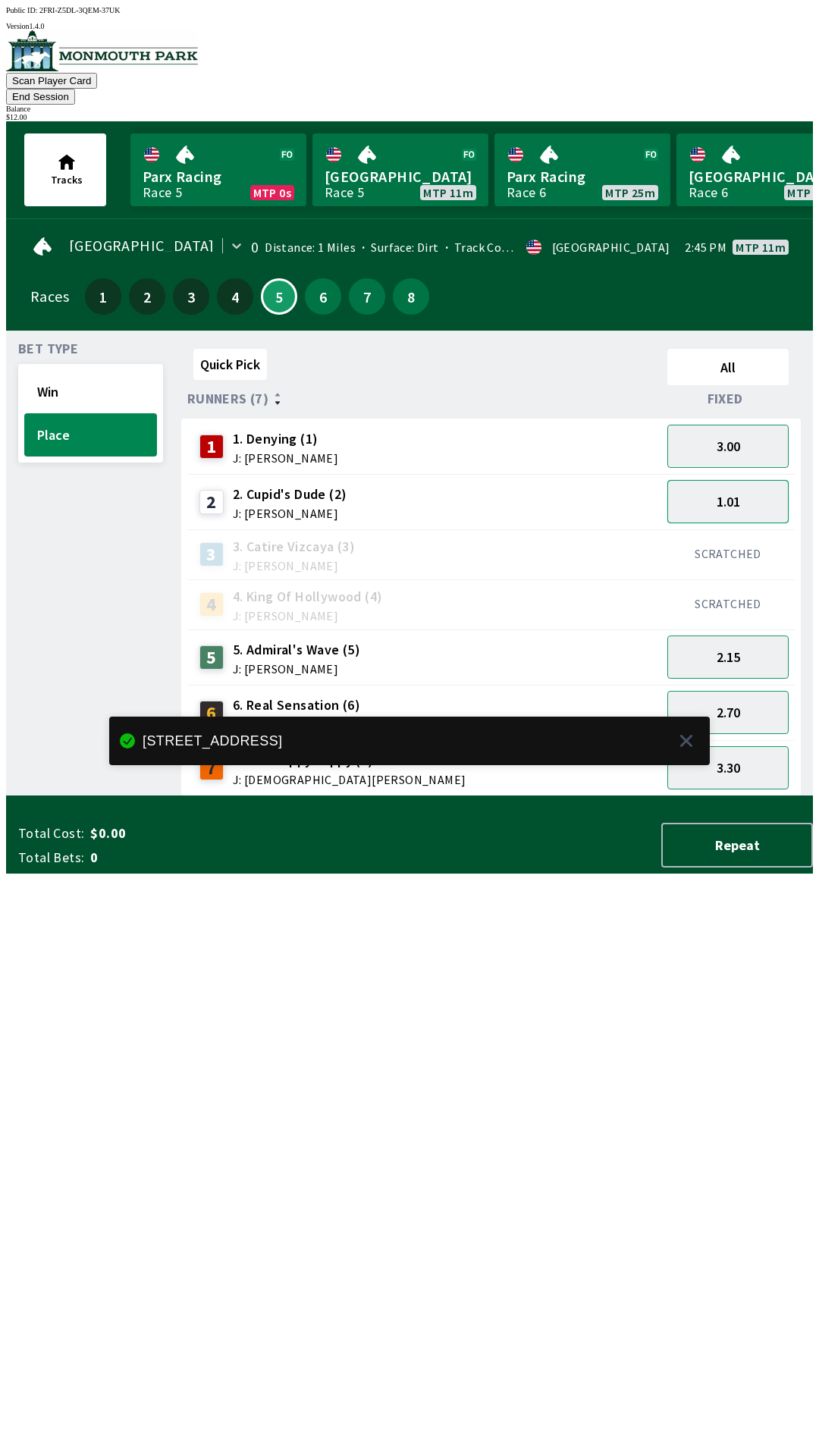
click at [741, 482] on button "1.01" at bounding box center [728, 501] width 121 height 43
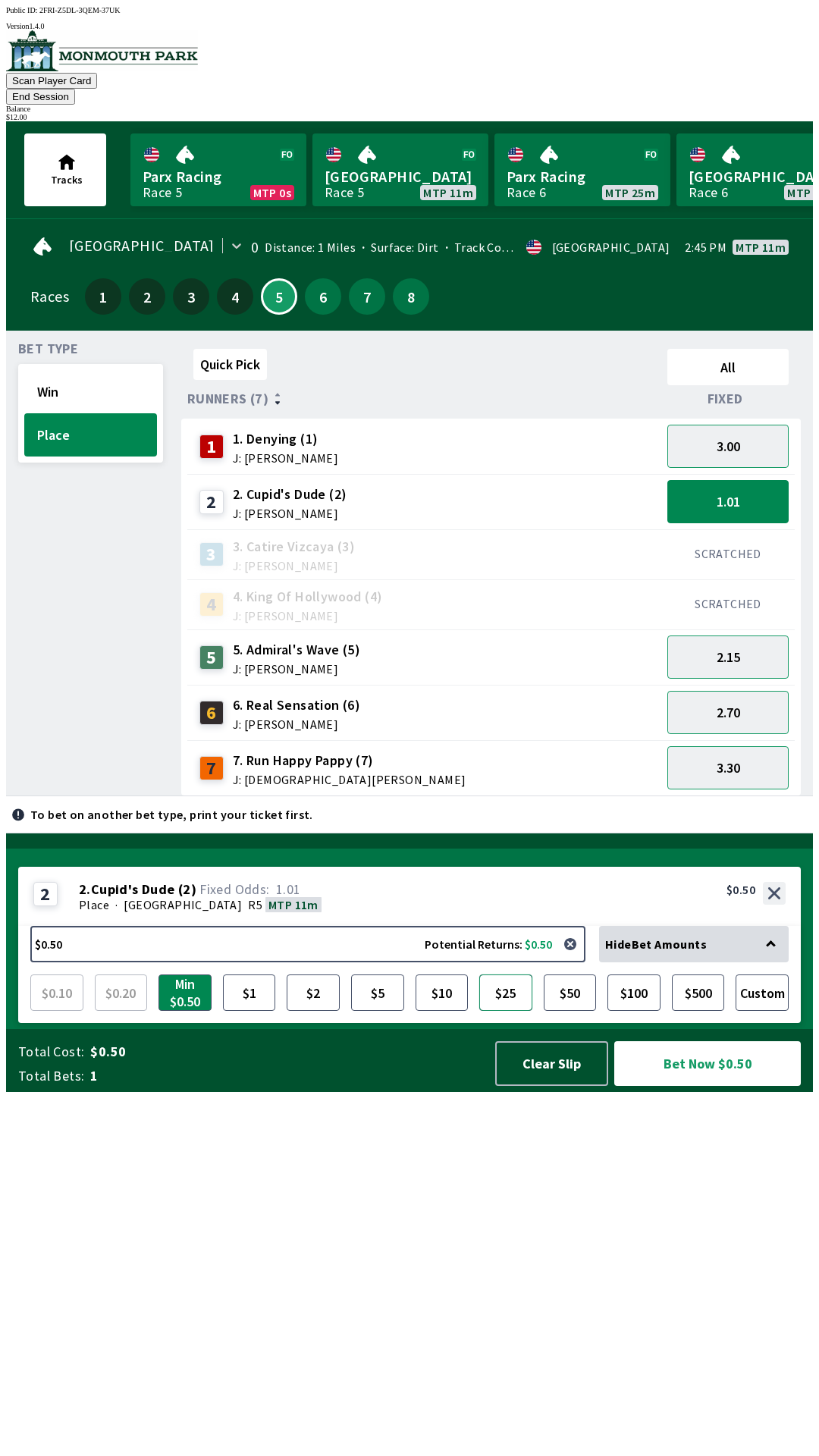
click at [508, 1011] on button "$25" at bounding box center [506, 992] width 53 height 37
click at [672, 1086] on button "Bet Now $25.00" at bounding box center [707, 1063] width 187 height 45
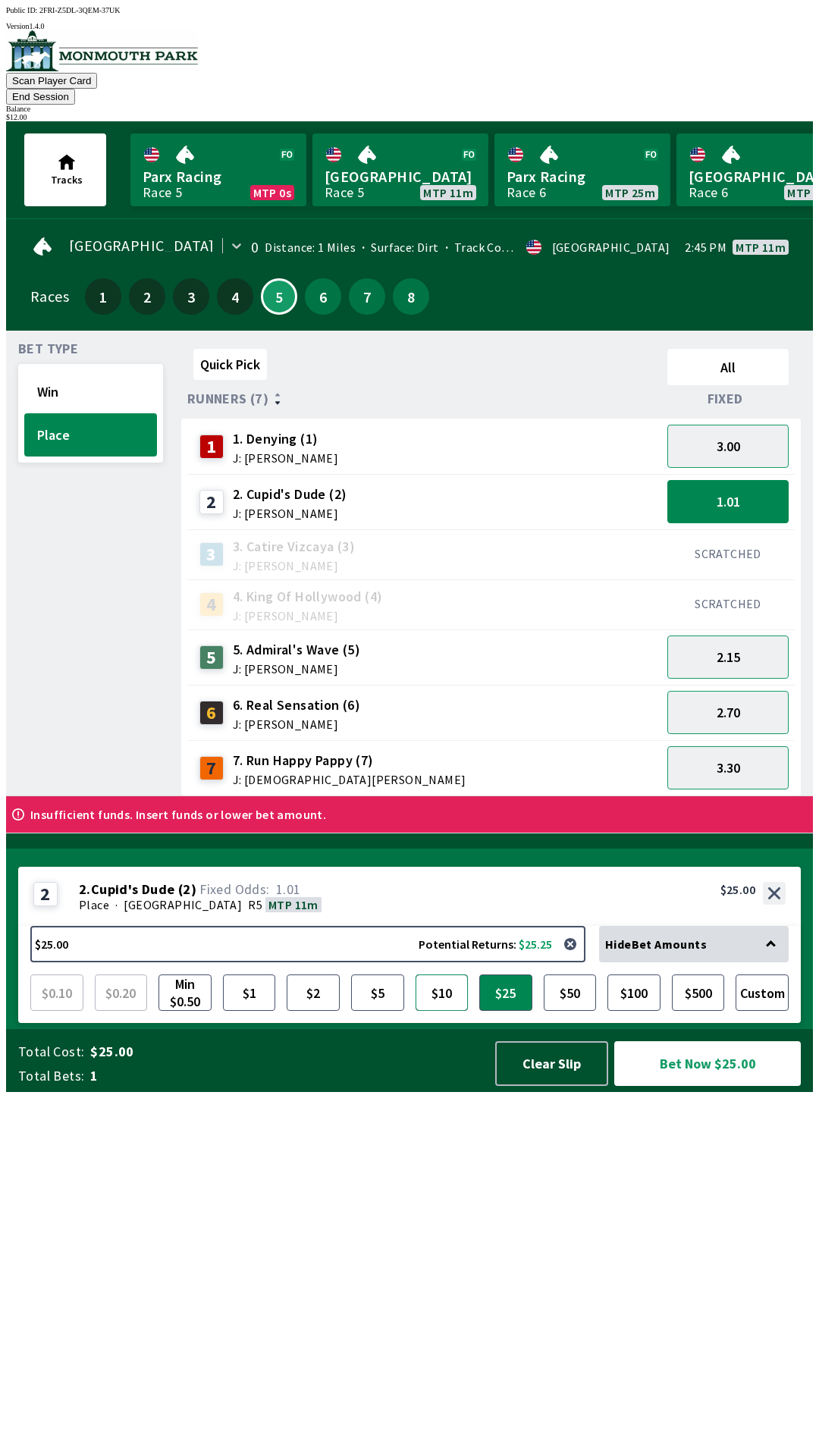
click at [452, 1011] on button "$10" at bounding box center [442, 992] width 53 height 37
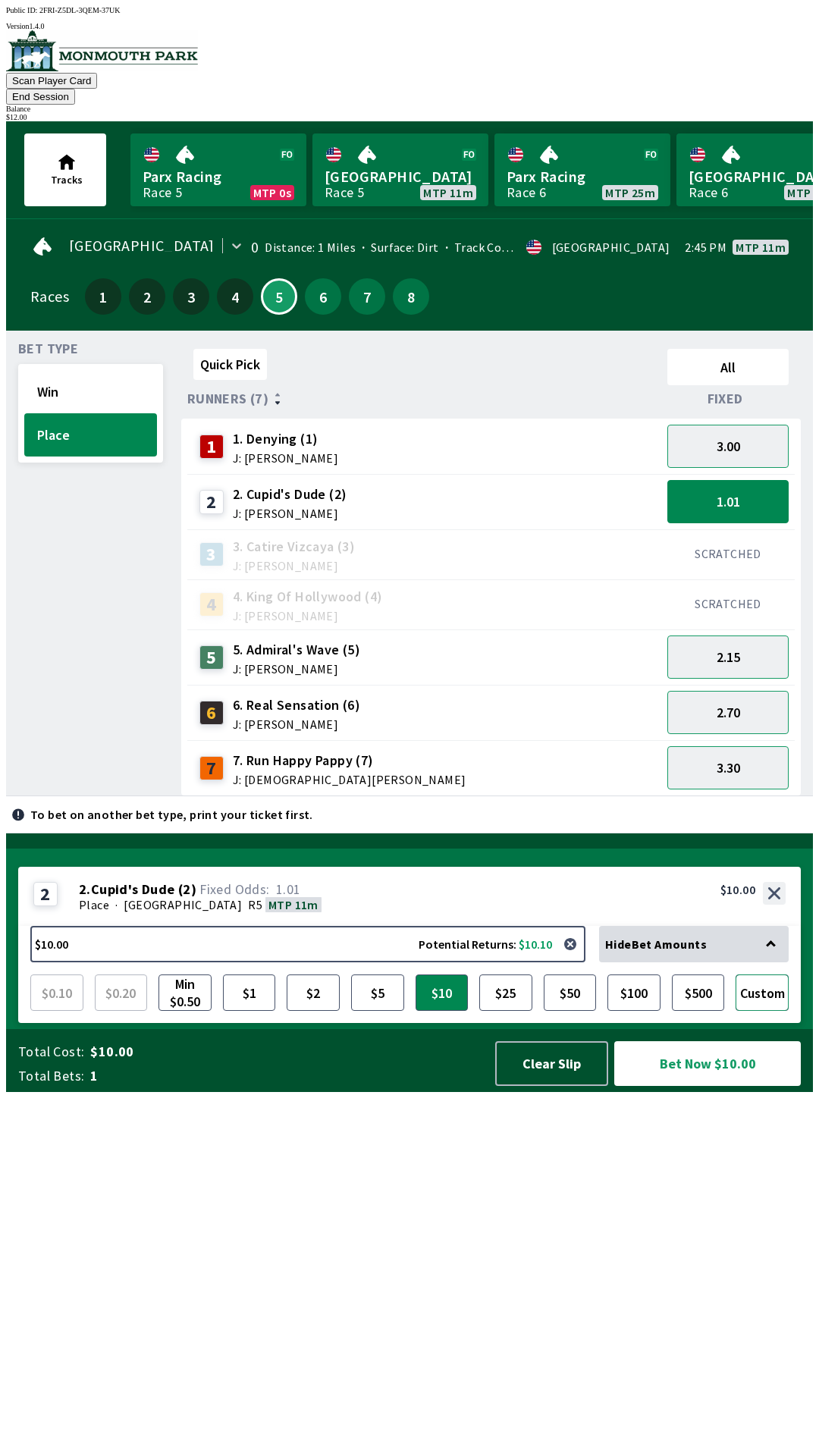
click at [759, 1011] on button "Custom" at bounding box center [763, 992] width 53 height 37
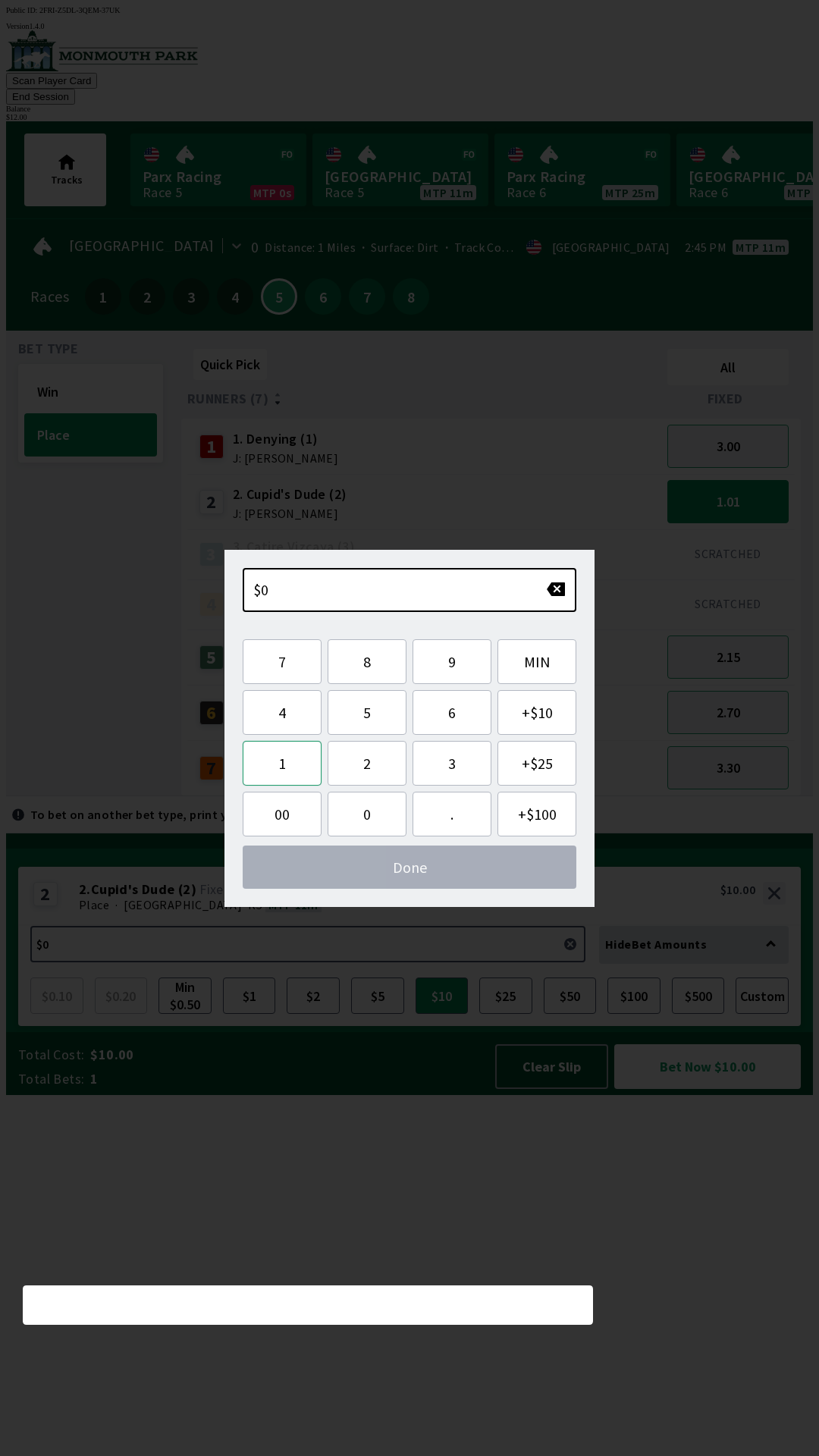
click at [302, 762] on button "1" at bounding box center [282, 762] width 79 height 45
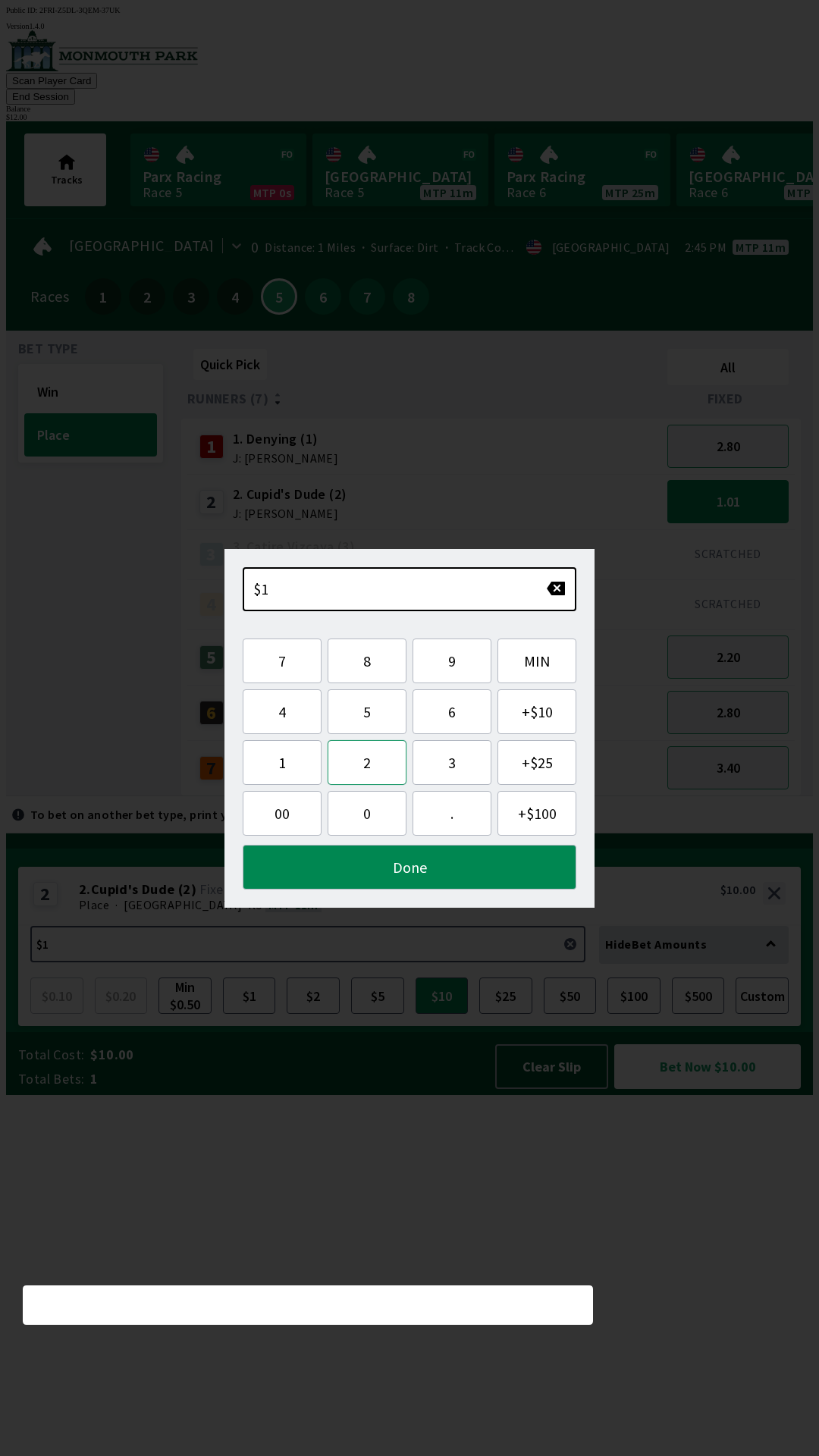
click at [368, 756] on button "2" at bounding box center [367, 762] width 79 height 45
click at [370, 819] on button "0" at bounding box center [367, 812] width 79 height 45
click at [557, 582] on button "button" at bounding box center [556, 587] width 20 height 15
click at [470, 872] on button "Done" at bounding box center [410, 866] width 334 height 45
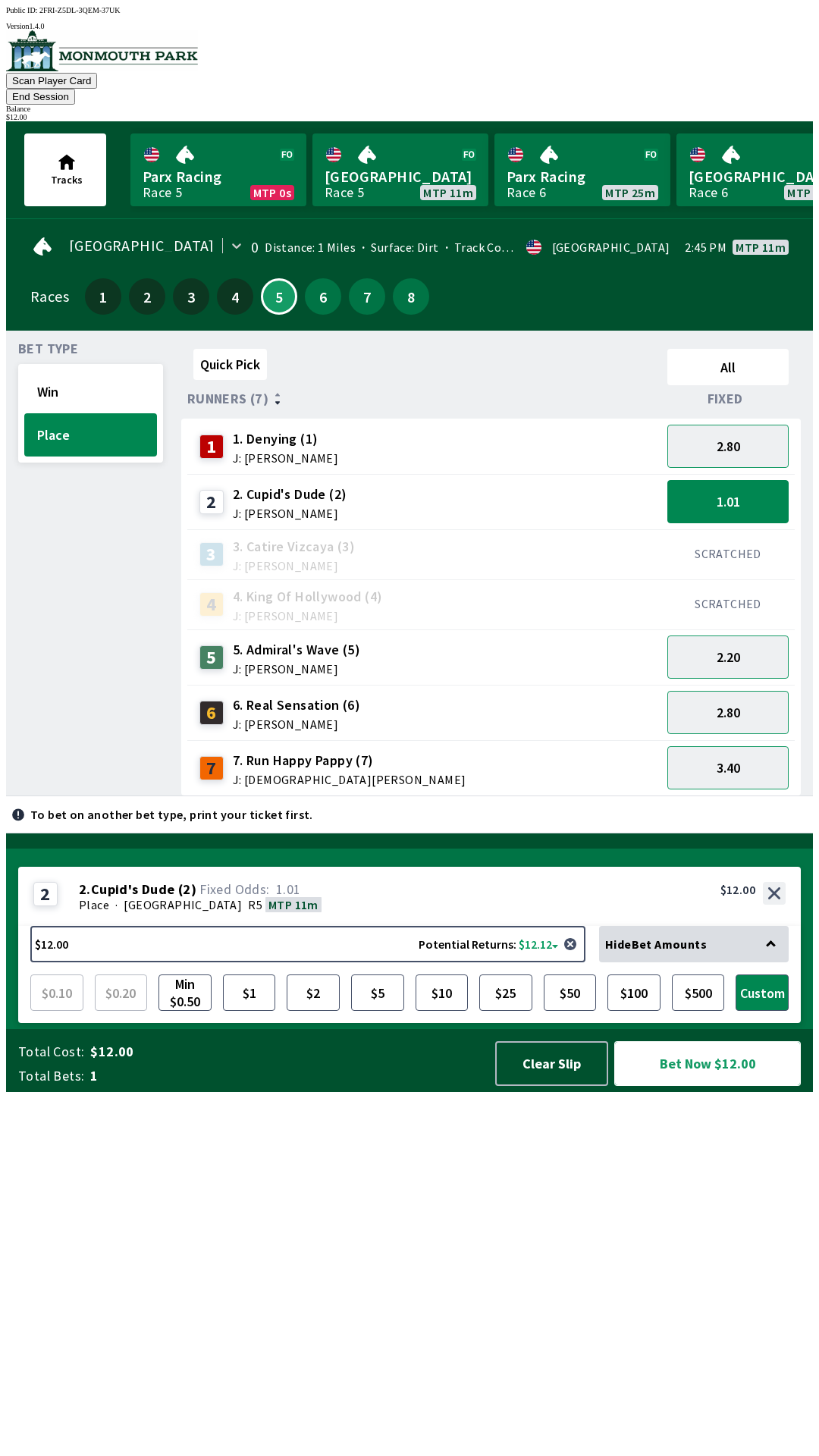
click at [734, 1086] on button "Bet Now $12.00" at bounding box center [707, 1063] width 187 height 45
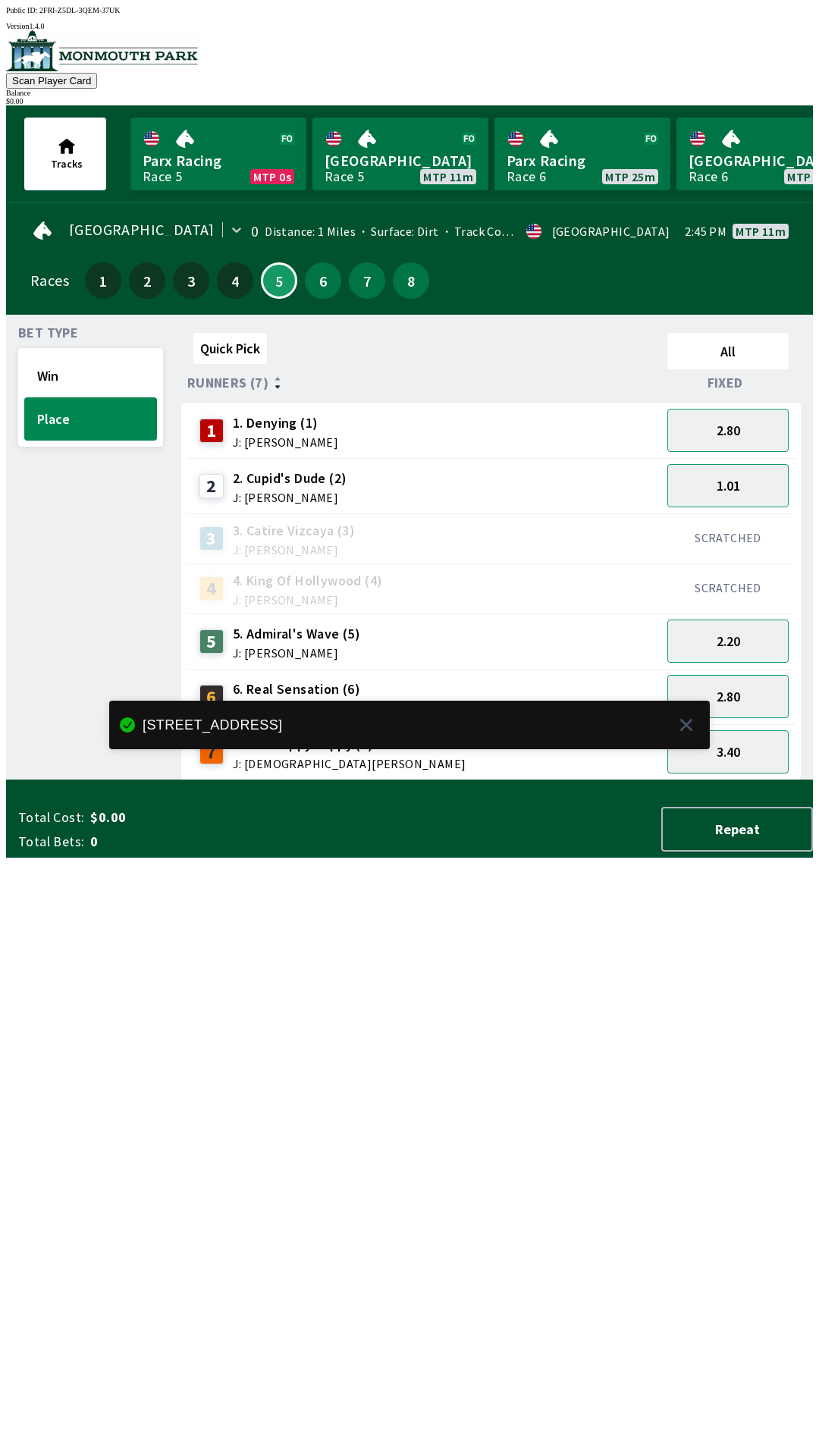
click at [529, 780] on div "Quick Pick All Runners (7) Fixed 1 1. Denying (1) J: [PERSON_NAME] 2.80 2 2. Cu…" at bounding box center [497, 553] width 632 height 453
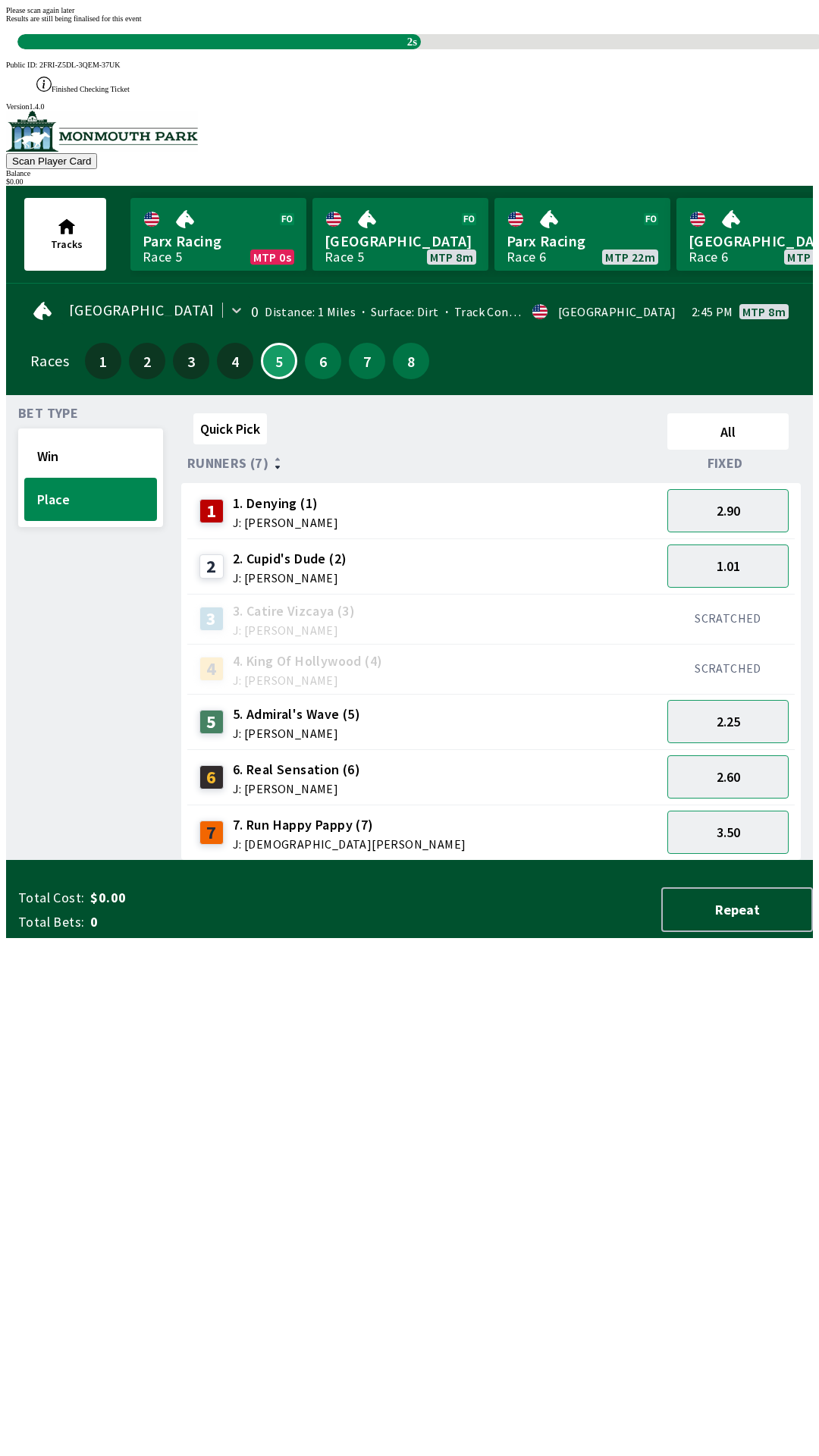
click at [513, 861] on div "Quick Pick All Runners (7) Fixed 1 1. Denying (1) J: [PERSON_NAME] 2.90 2 2. Cu…" at bounding box center [497, 633] width 632 height 453
click at [621, 861] on div "Quick Pick All Runners (7) Fixed 1 1. Denying (1) J: [PERSON_NAME] 2.90 2 2. Cu…" at bounding box center [497, 633] width 632 height 453
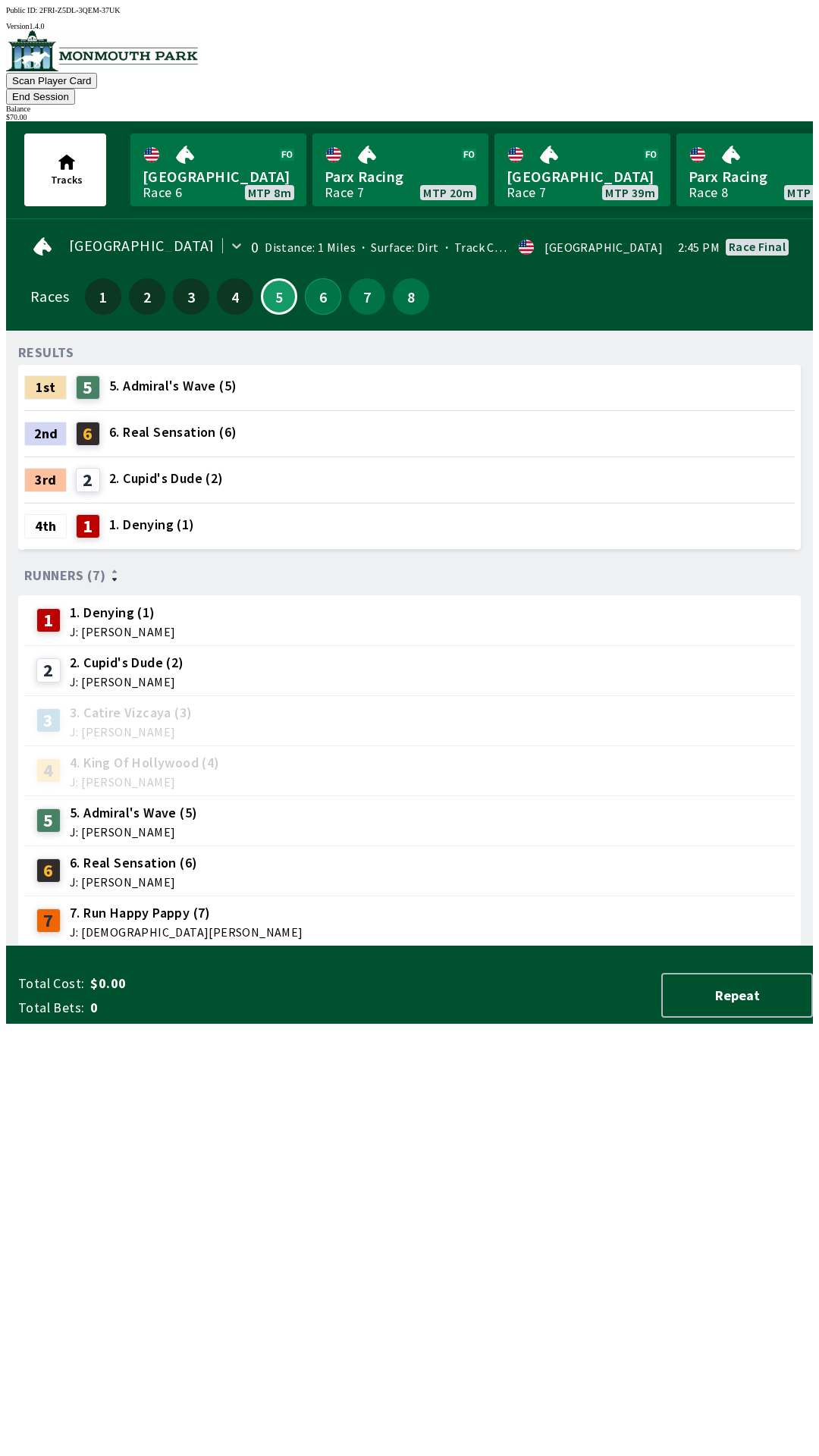
click at [312, 278] on button "6" at bounding box center [323, 296] width 37 height 37
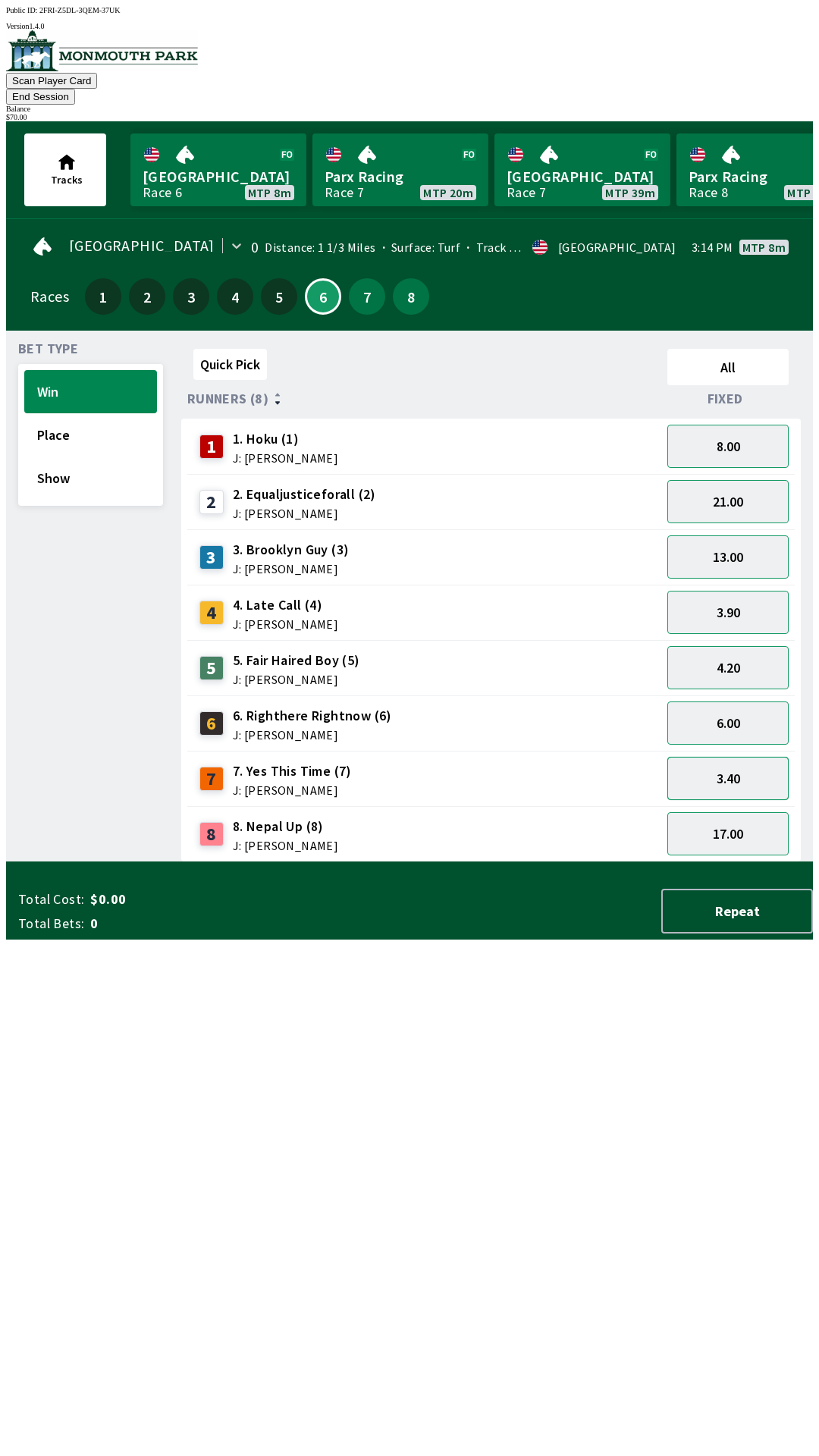
click at [759, 757] on button "3.40" at bounding box center [728, 778] width 121 height 43
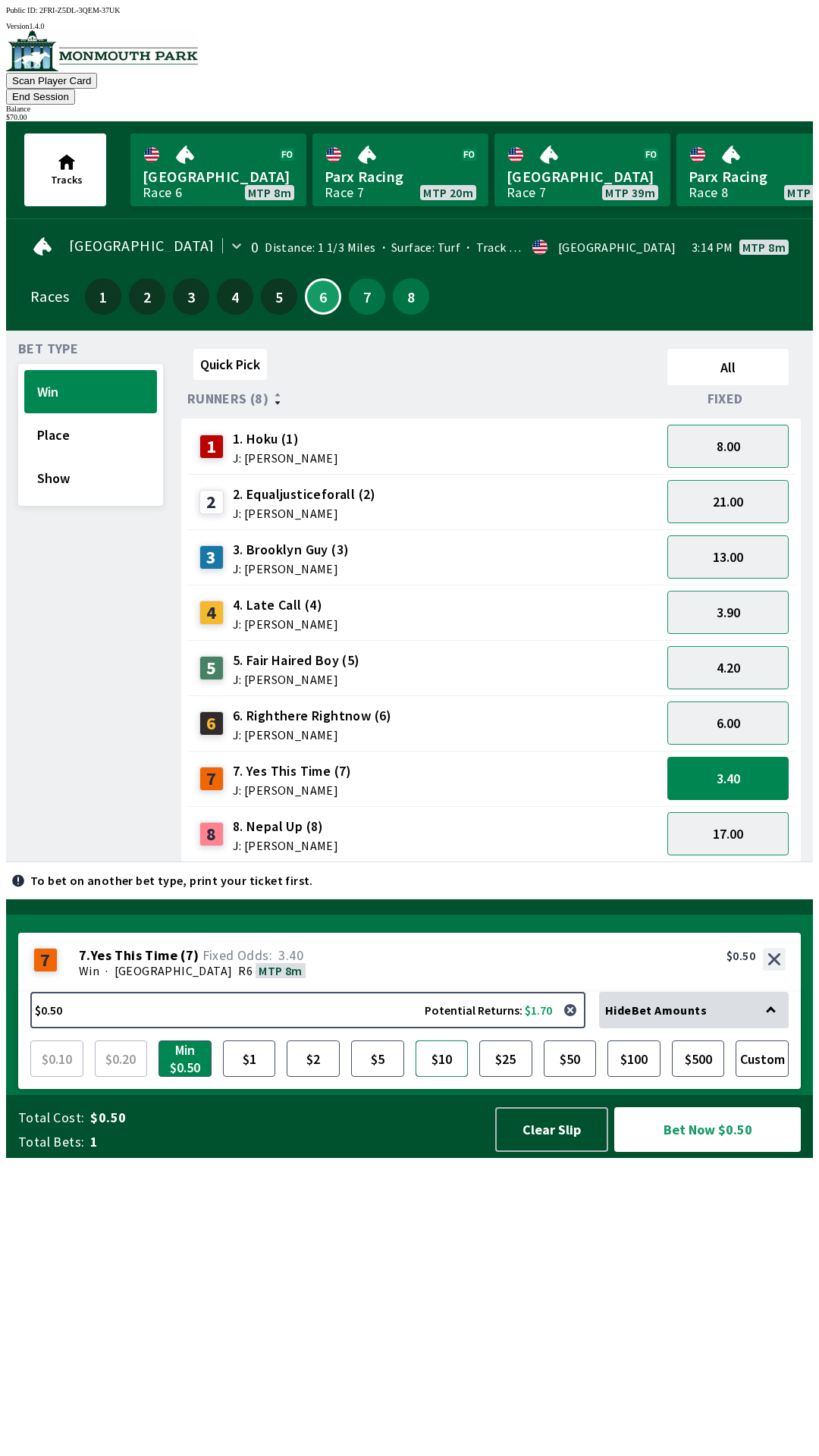
click at [442, 1076] on button "$10" at bounding box center [442, 1058] width 53 height 37
click at [506, 1076] on button "$25" at bounding box center [506, 1058] width 53 height 37
click at [671, 1151] on button "Bet Now $25.00" at bounding box center [707, 1129] width 187 height 45
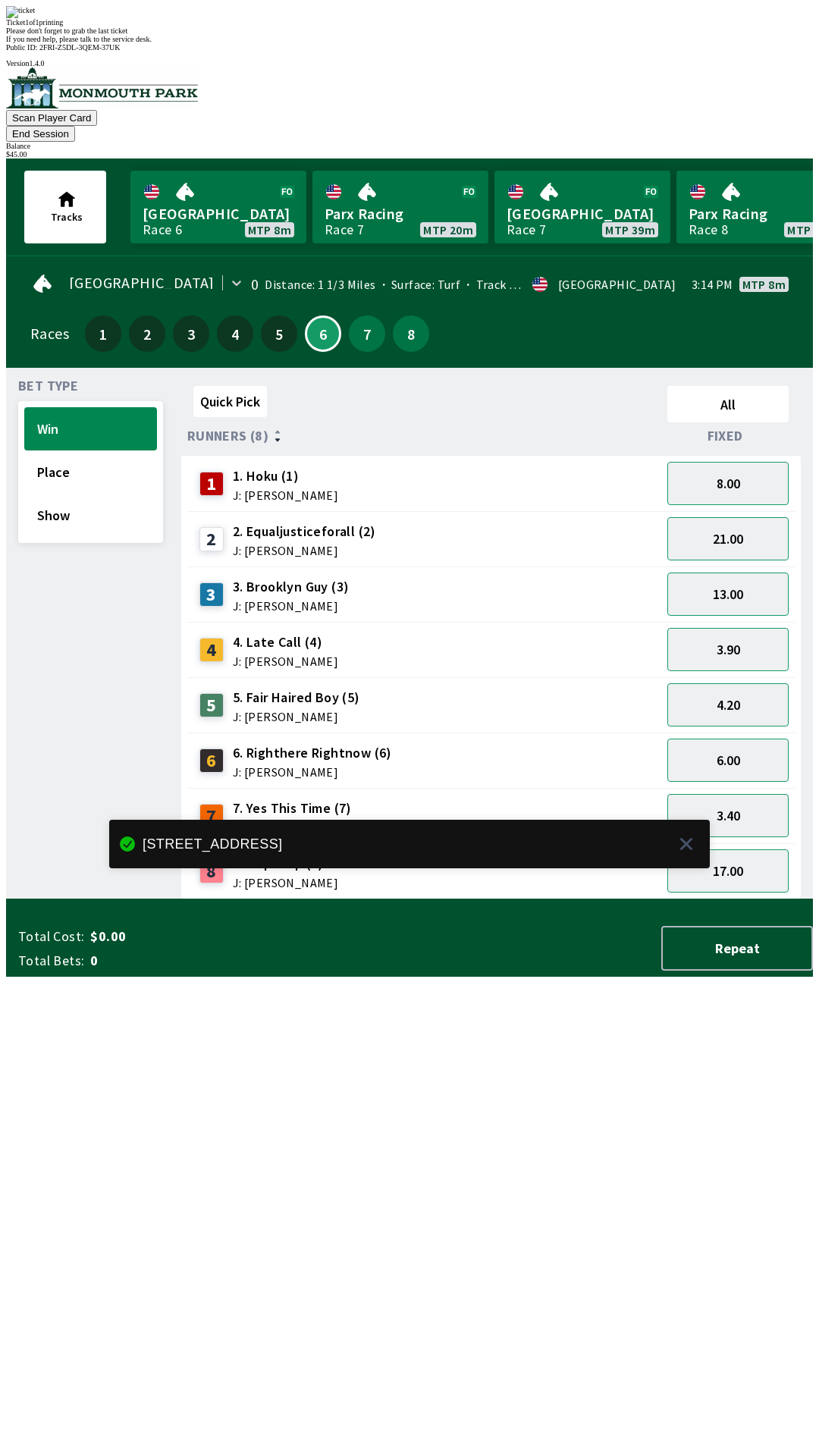
click at [656, 899] on div "Quick Pick All Runners (8) Fixed 1 1. Hoku (1) J: [PERSON_NAME] 8.00 2 2. Equal…" at bounding box center [497, 639] width 632 height 519
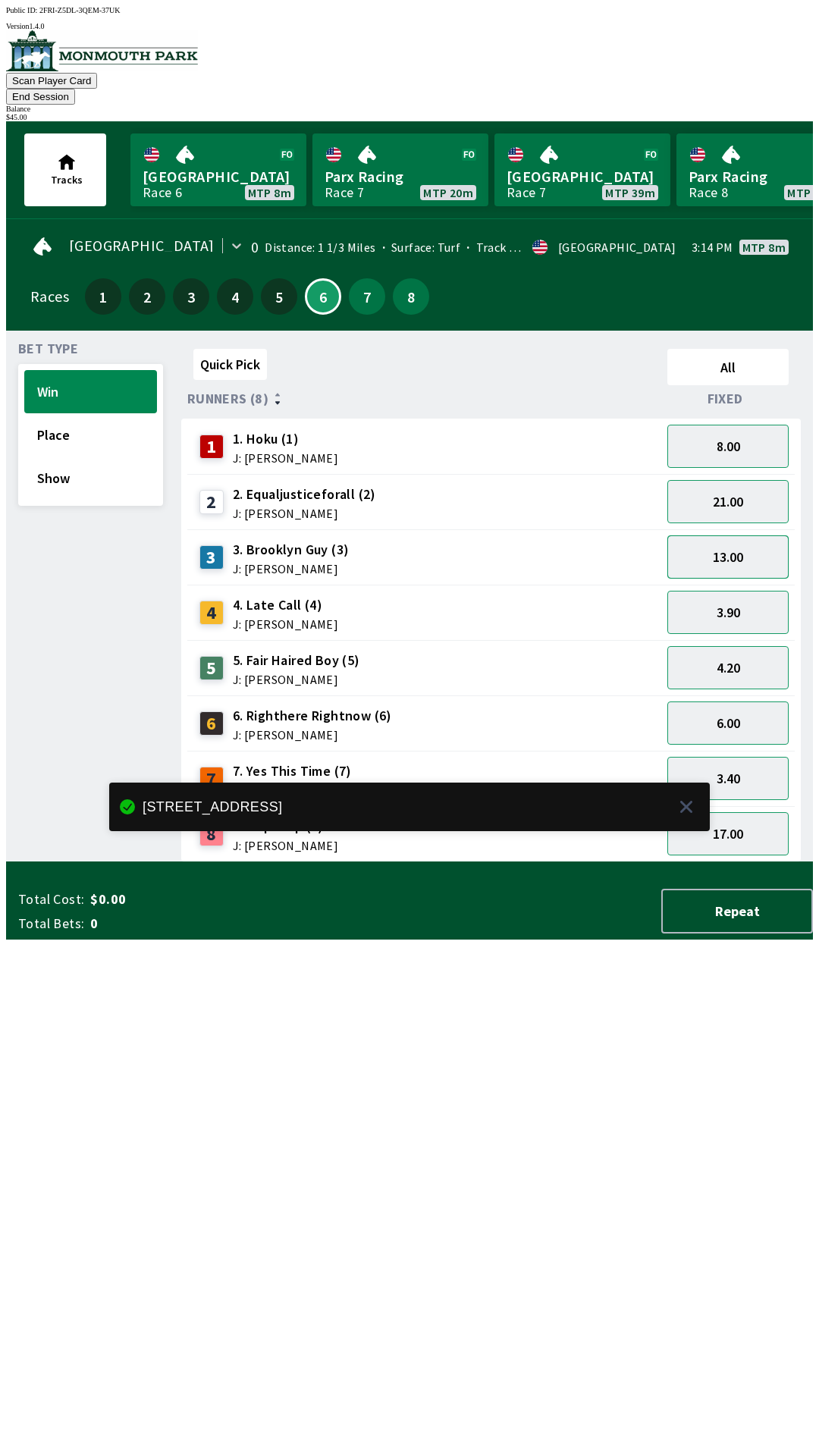
click at [742, 535] on button "13.00" at bounding box center [728, 556] width 121 height 43
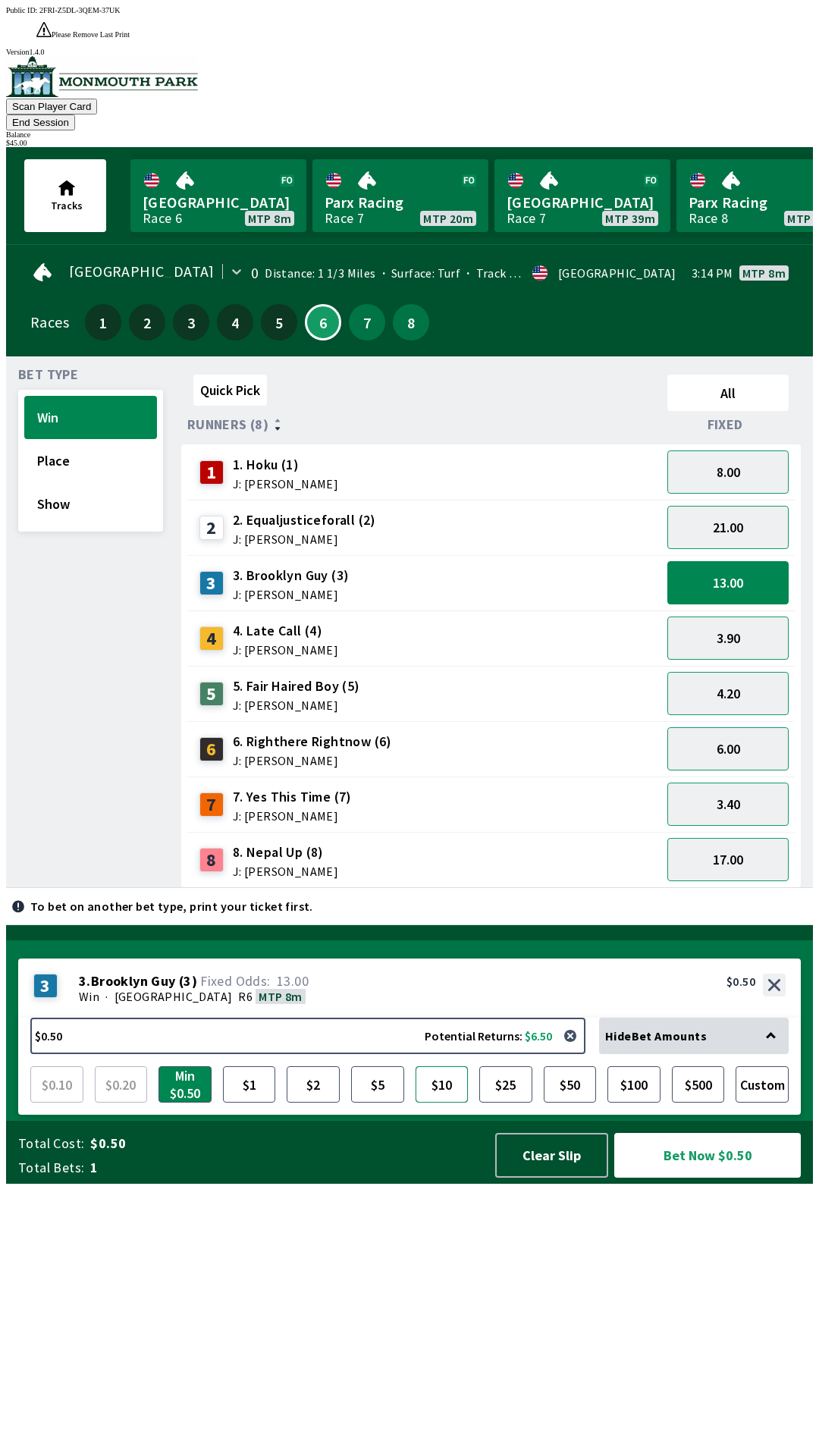
click at [456, 1102] on button "$10" at bounding box center [442, 1084] width 53 height 37
click at [503, 1102] on button "$25" at bounding box center [506, 1084] width 53 height 37
click at [695, 1177] on button "Bet Now $25.00" at bounding box center [707, 1154] width 187 height 45
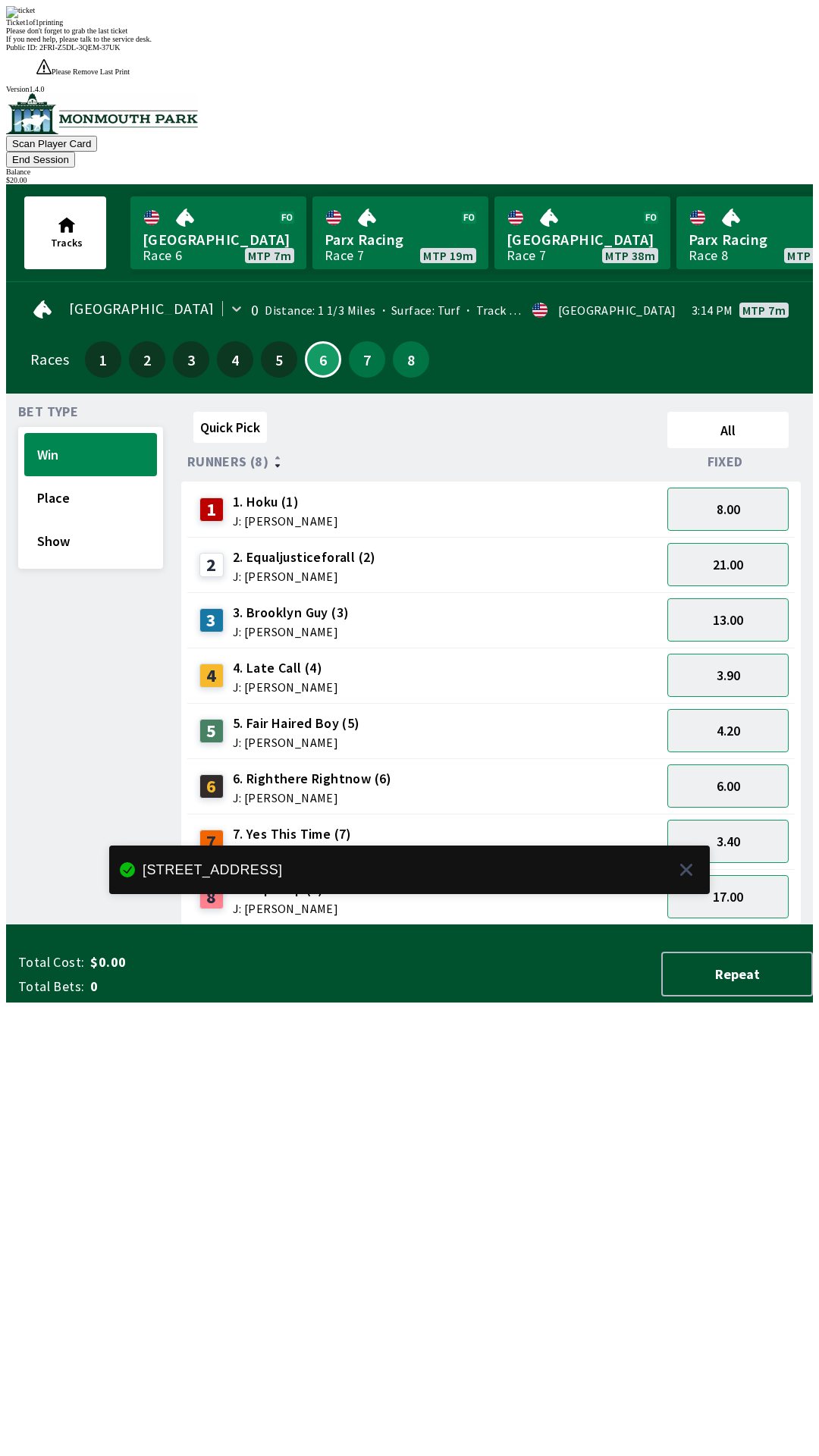
click at [607, 925] on div "Quick Pick All Runners (8) Fixed 1 1. Hoku (1) J: [PERSON_NAME] 8.00 2 2. Equal…" at bounding box center [497, 665] width 632 height 519
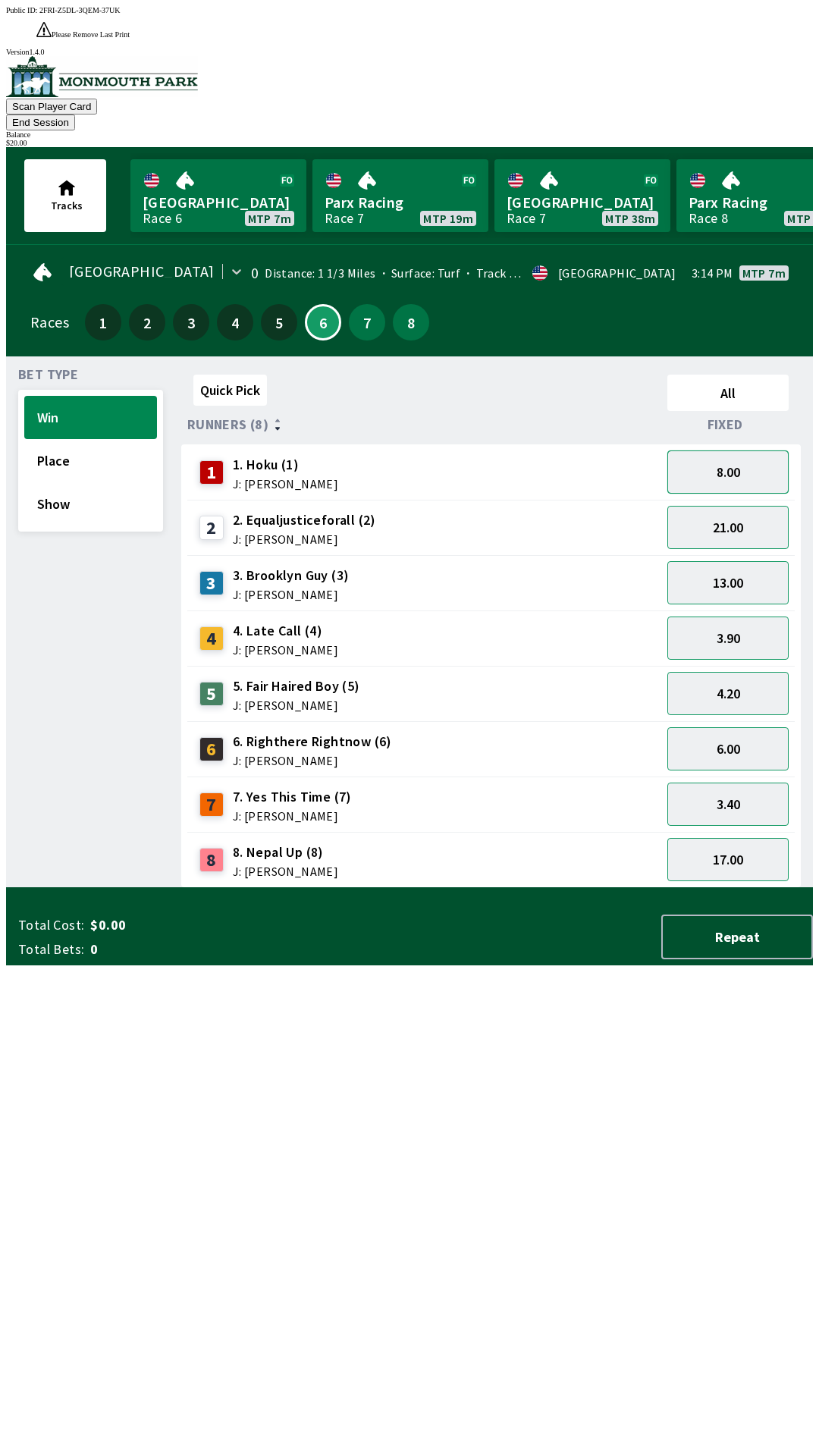
click at [767, 451] on button "8.00" at bounding box center [728, 472] width 121 height 43
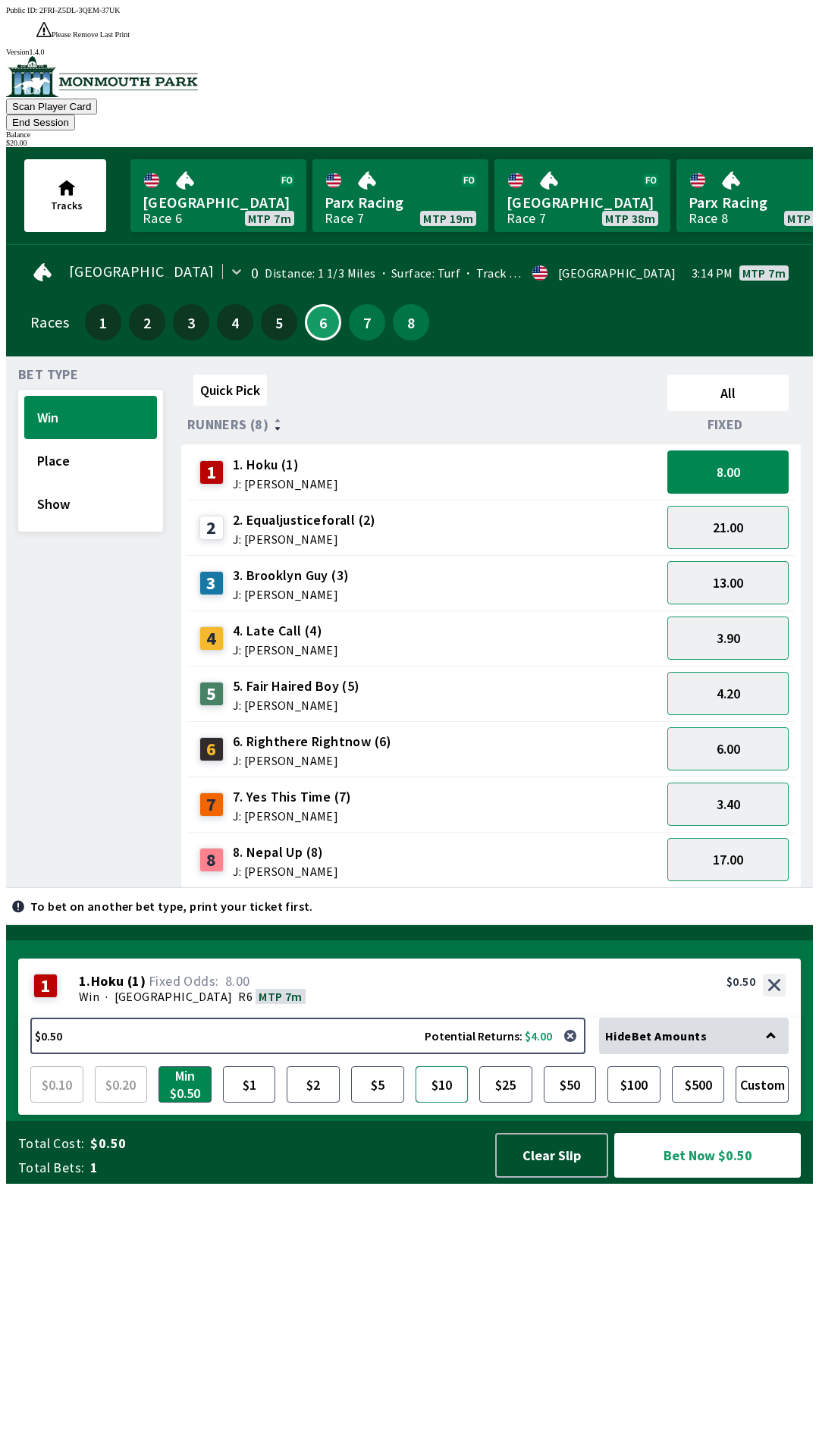
click at [452, 1102] on button "$10" at bounding box center [442, 1084] width 53 height 37
click at [511, 1102] on button "$25" at bounding box center [506, 1084] width 53 height 37
click at [438, 1102] on button "$10" at bounding box center [442, 1084] width 53 height 37
click at [682, 1177] on button "Bet Now $10.00" at bounding box center [707, 1154] width 187 height 45
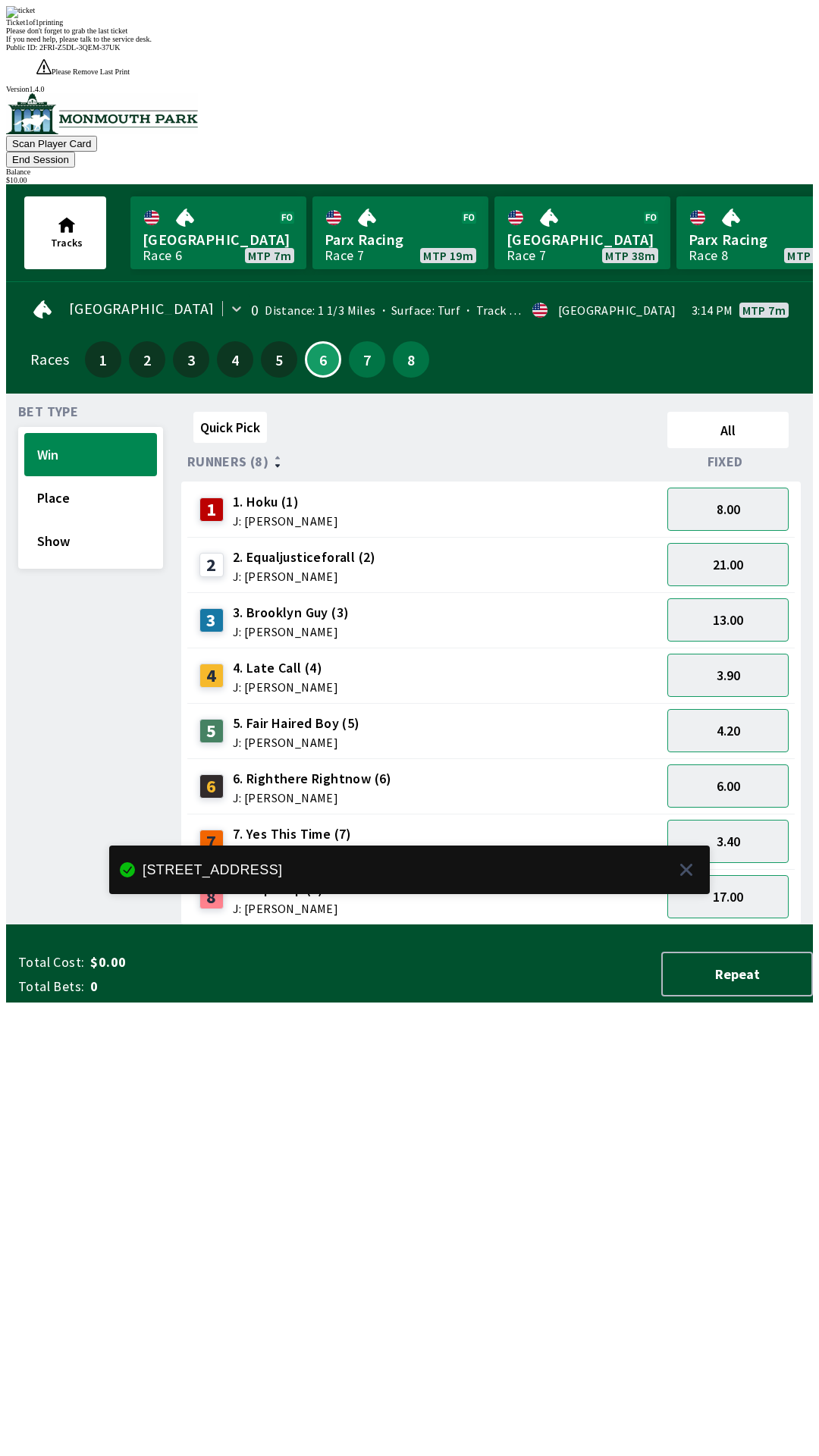
click at [496, 925] on div "Quick Pick All Runners (8) Fixed 1 1. Hoku (1) J: [PERSON_NAME] 8.00 2 2. Equal…" at bounding box center [497, 665] width 632 height 519
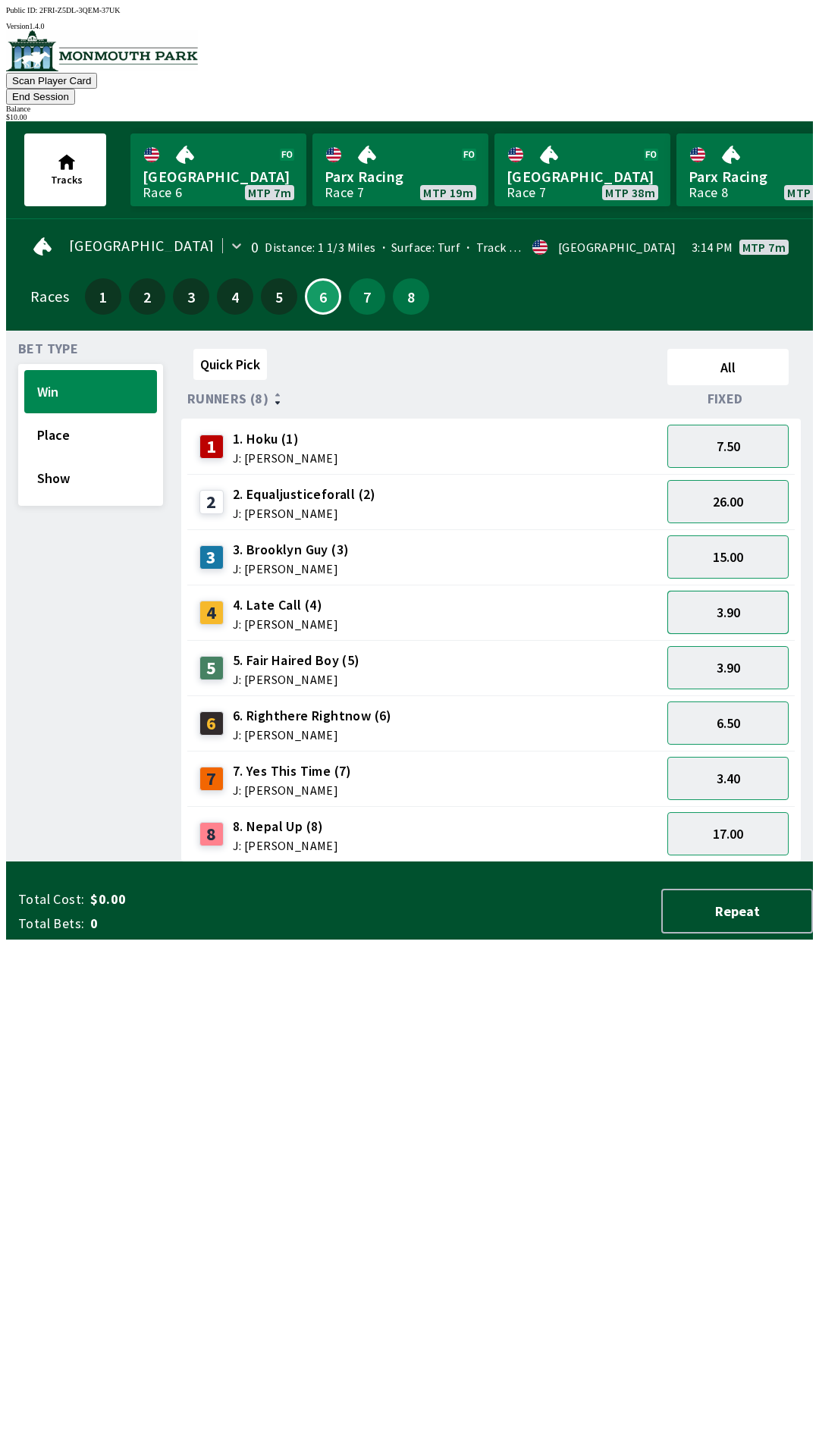
click at [764, 591] on button "3.90" at bounding box center [728, 612] width 121 height 43
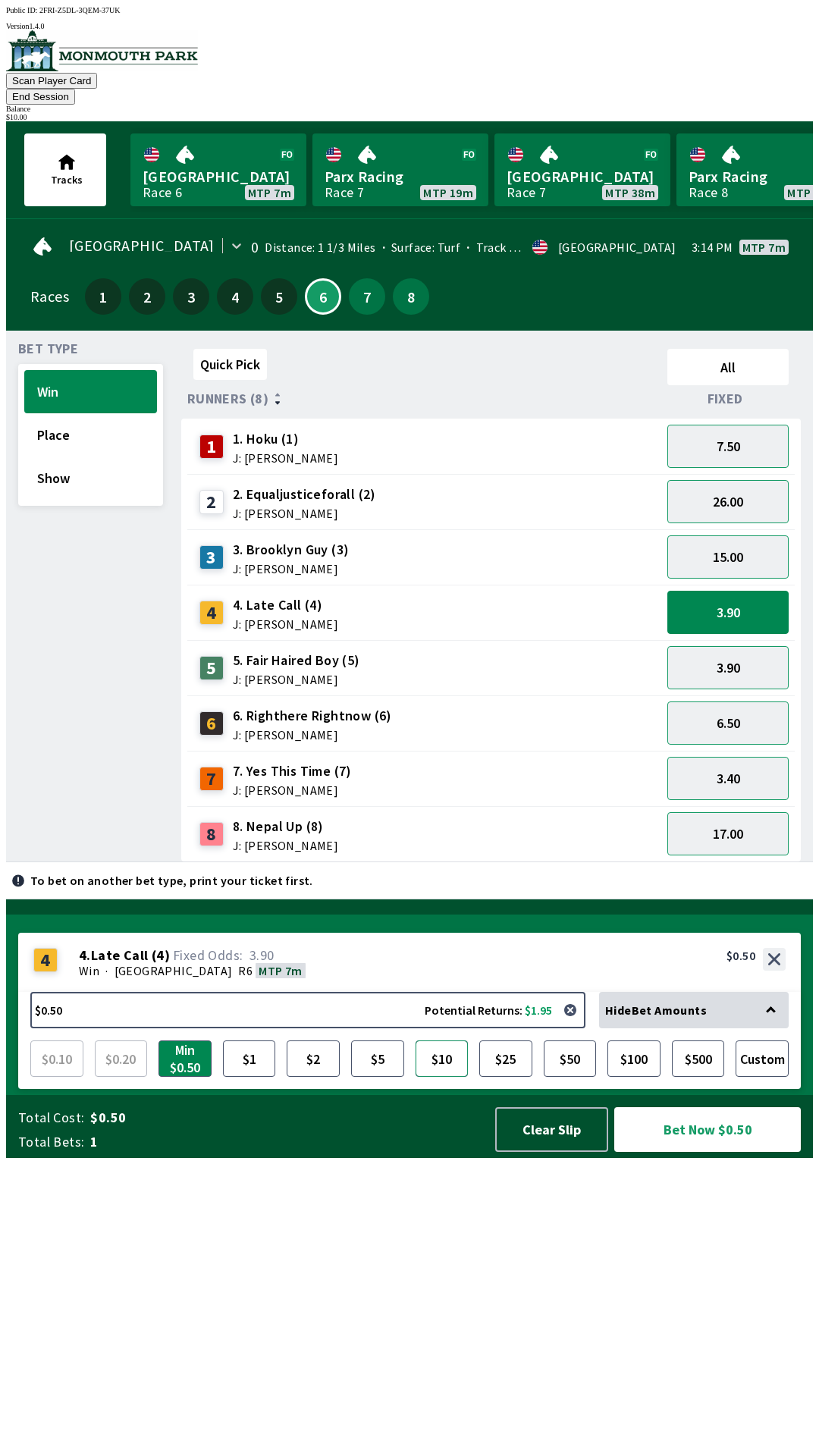
click at [441, 1076] on button "$10" at bounding box center [442, 1058] width 53 height 37
click at [695, 1151] on button "Bet Now $10.00" at bounding box center [707, 1129] width 187 height 45
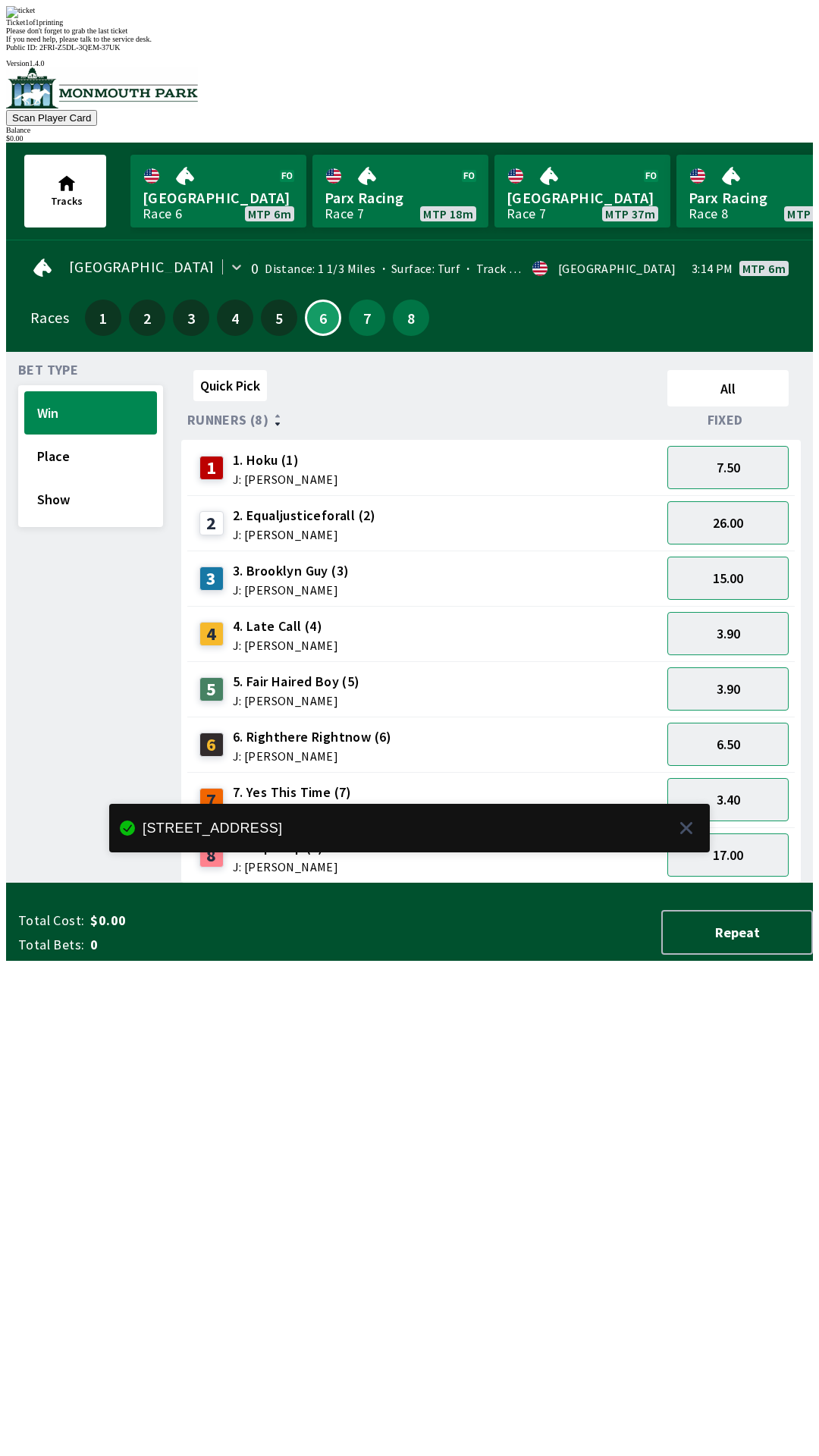
click at [682, 883] on div "Quick Pick All Runners (8) Fixed 1 1. Hoku (1) J: [PERSON_NAME] 7.50 2 2. Equal…" at bounding box center [497, 623] width 632 height 519
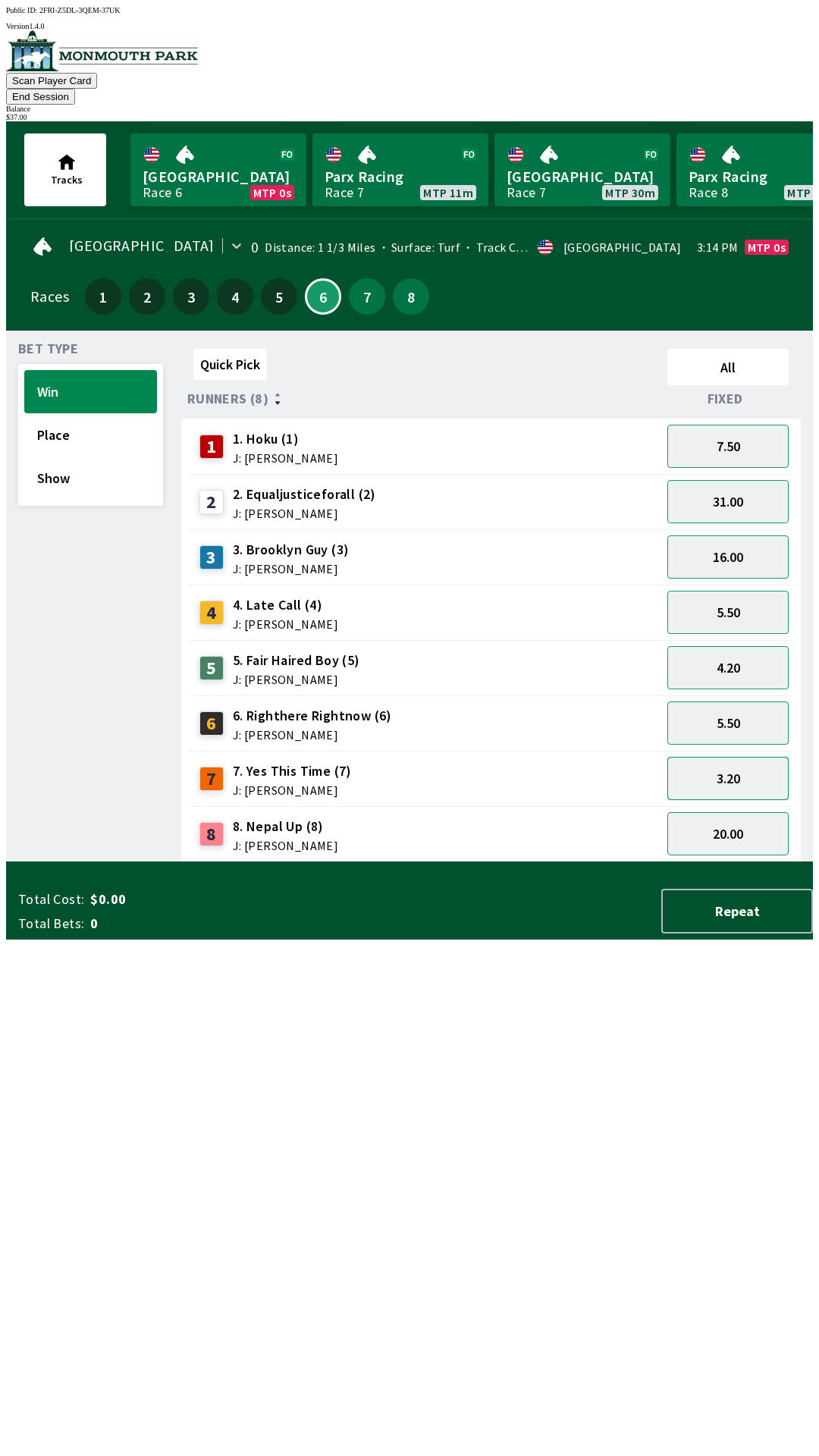
click at [749, 757] on button "3.20" at bounding box center [728, 778] width 121 height 43
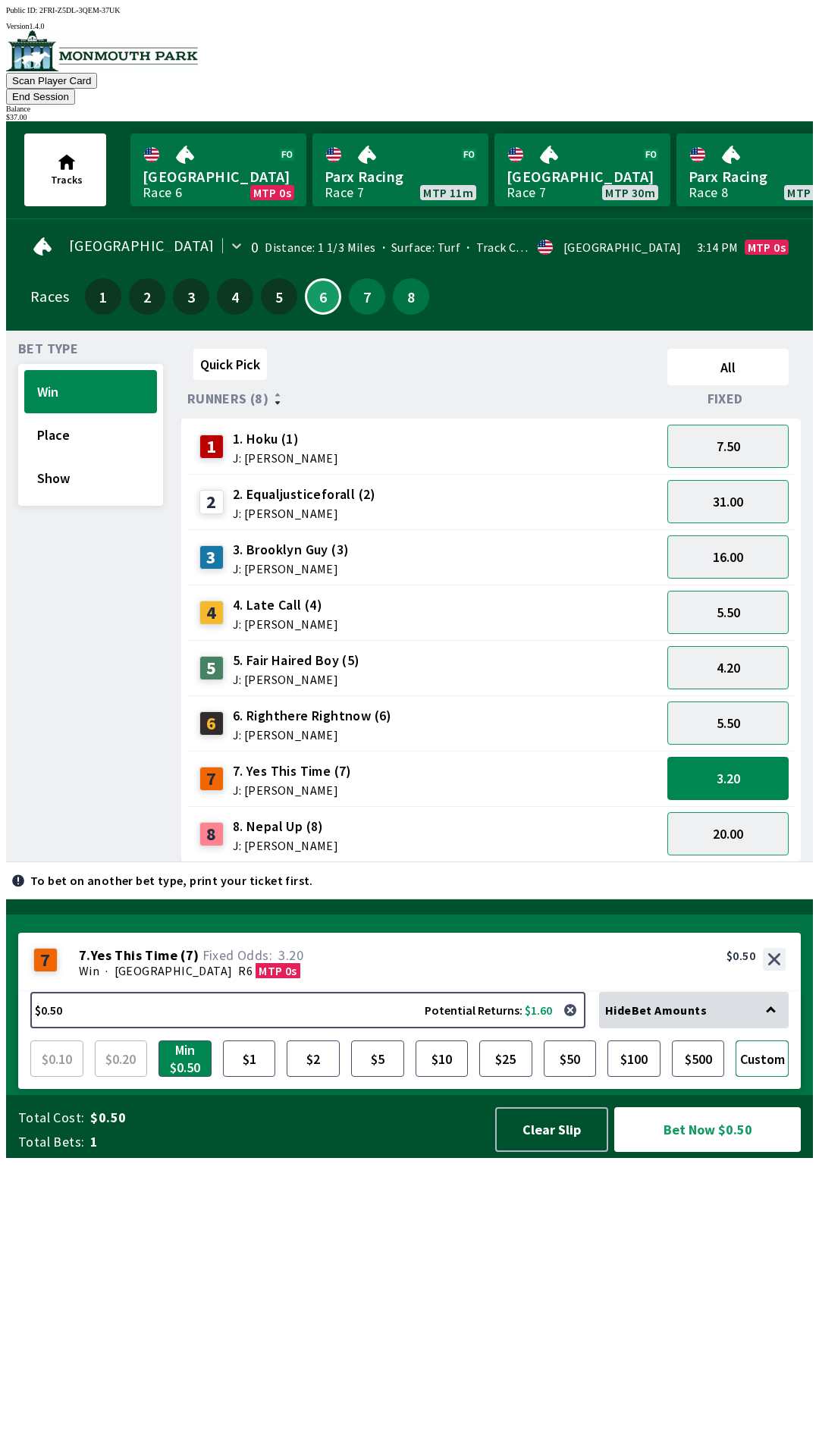
click at [769, 1076] on button "Custom" at bounding box center [763, 1058] width 53 height 37
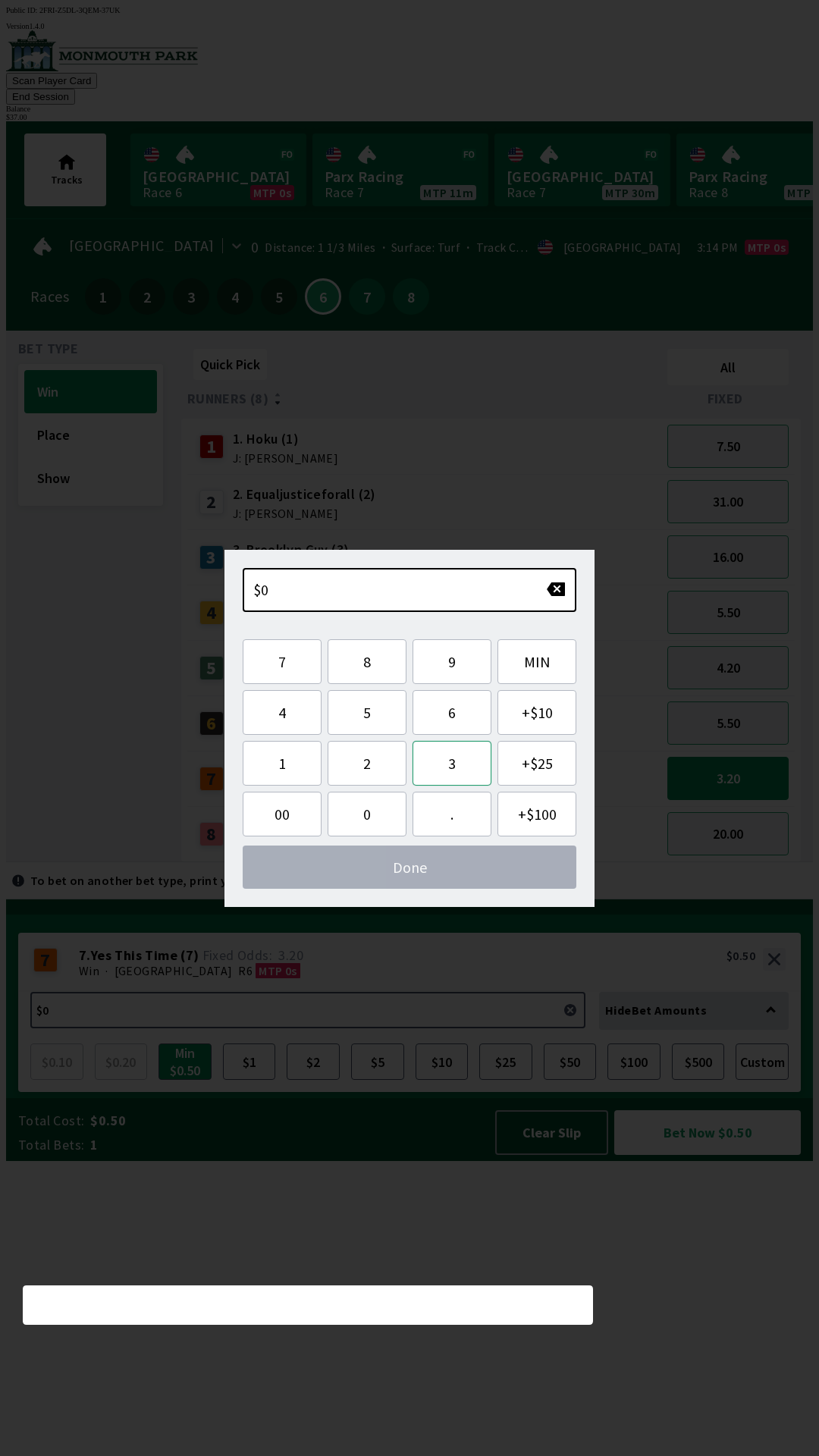
click at [449, 769] on button "3" at bounding box center [452, 762] width 79 height 45
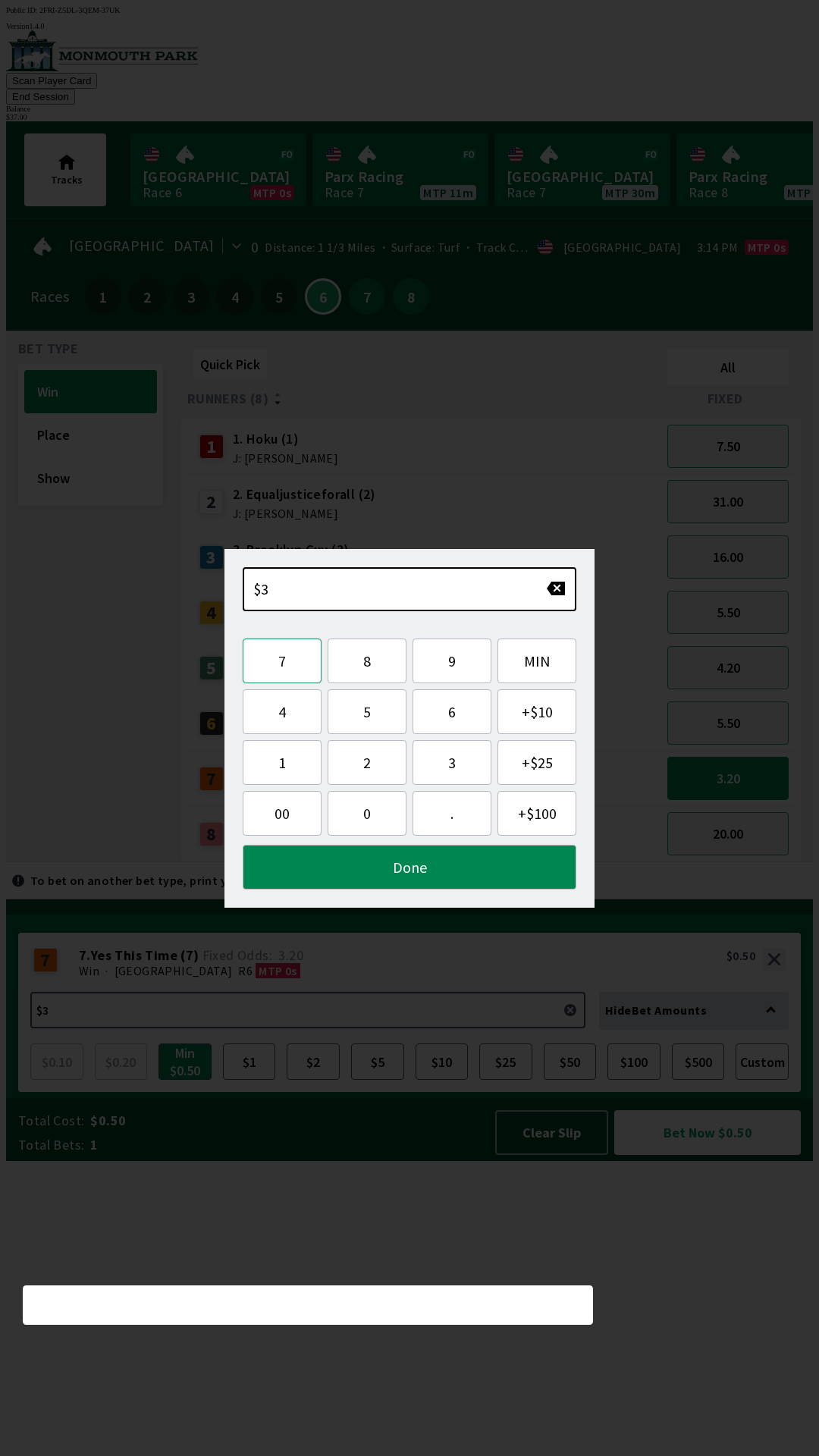
click at [291, 667] on button "7" at bounding box center [282, 660] width 79 height 45
click at [441, 870] on button "Done" at bounding box center [410, 866] width 334 height 45
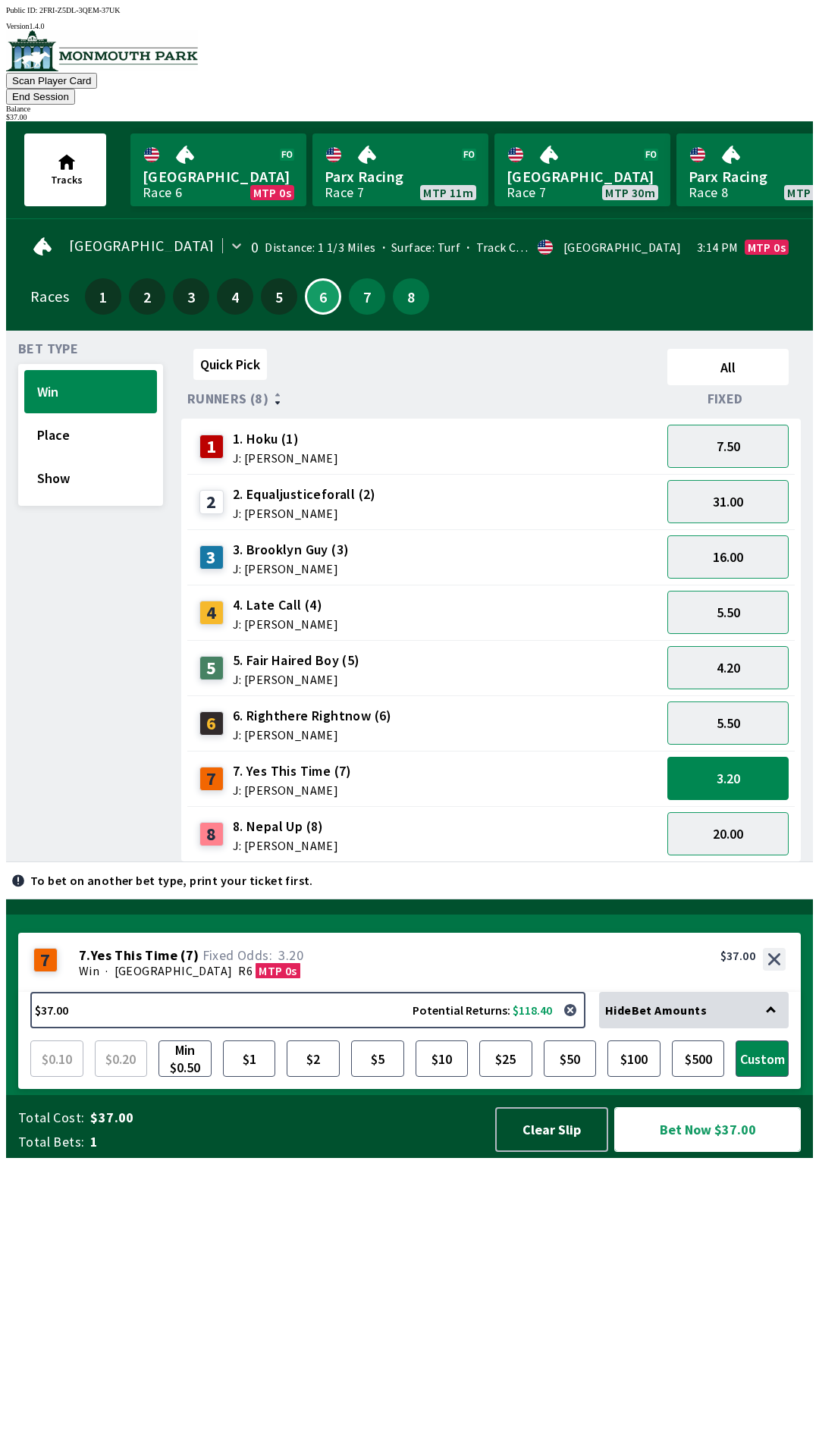
click at [706, 1151] on button "Bet Now $37.00" at bounding box center [707, 1129] width 187 height 45
